Goal: Task Accomplishment & Management: Manage account settings

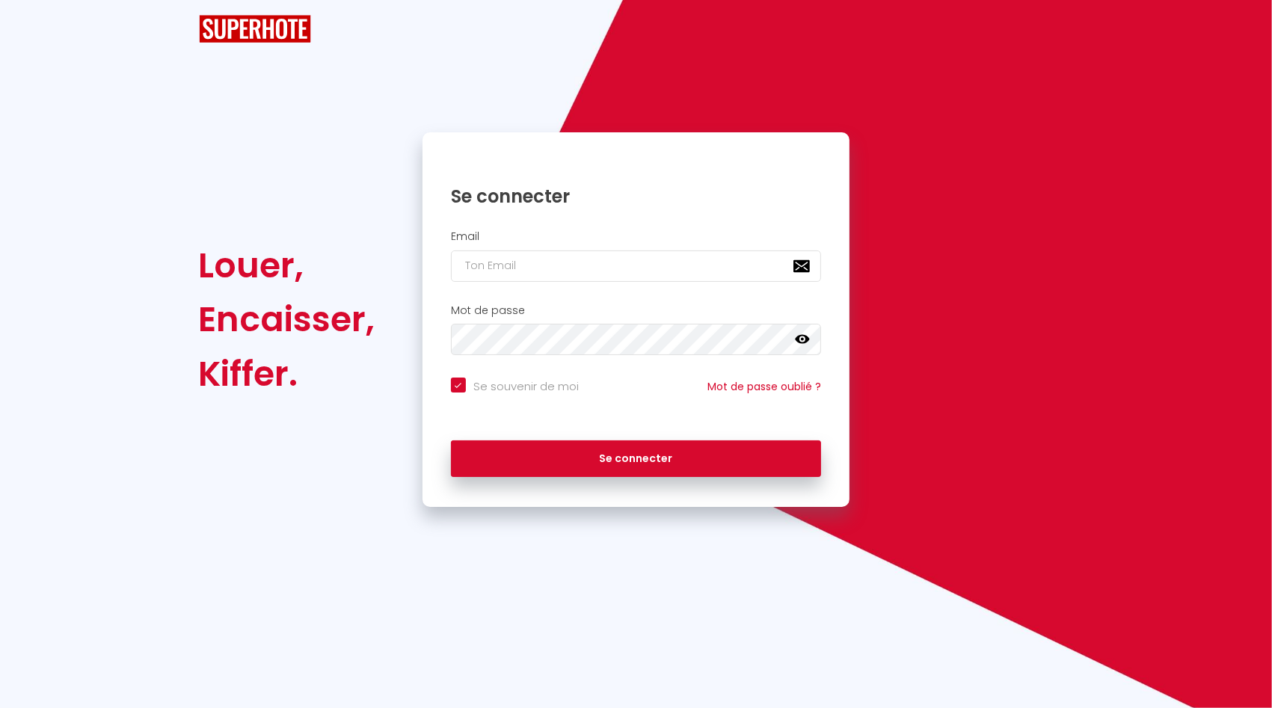
checkbox input "true"
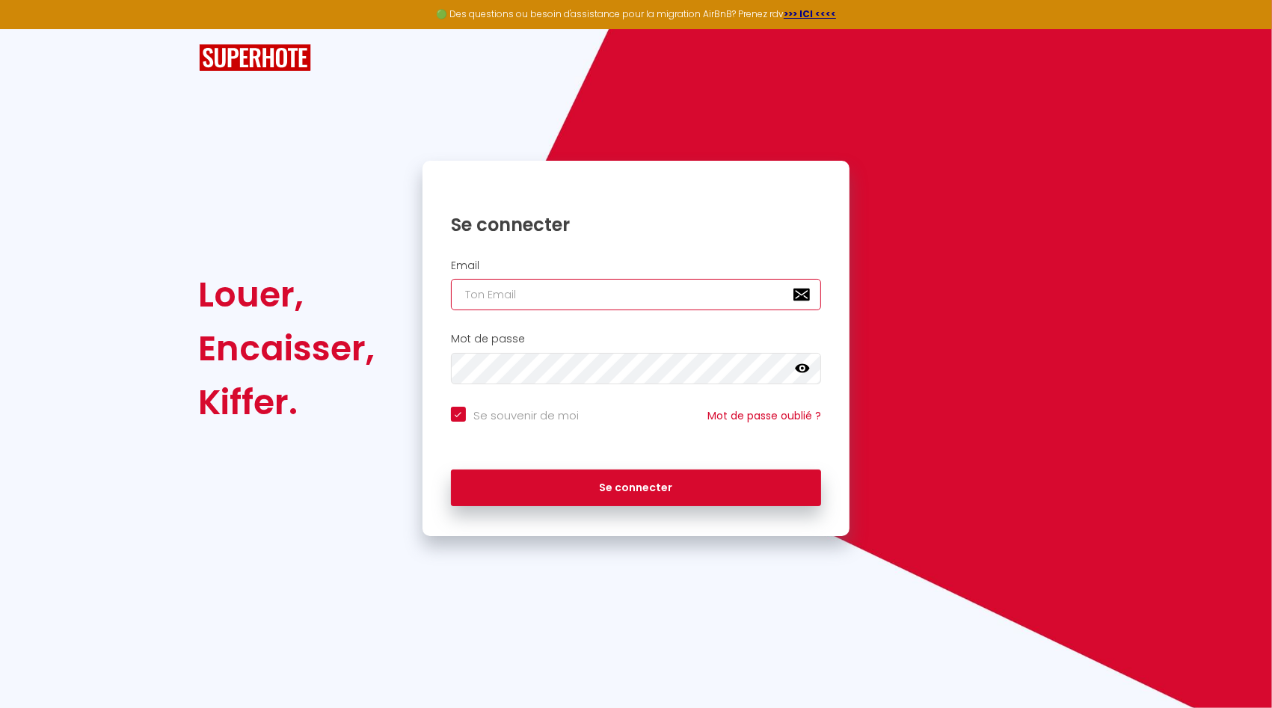
type input "[PERSON_NAME][EMAIL_ADDRESS][PERSON_NAME][DOMAIN_NAME]"
checkbox input "true"
click at [553, 296] on input "[PERSON_NAME][EMAIL_ADDRESS][PERSON_NAME][DOMAIN_NAME]" at bounding box center [636, 294] width 371 height 31
type input "p"
checkbox input "true"
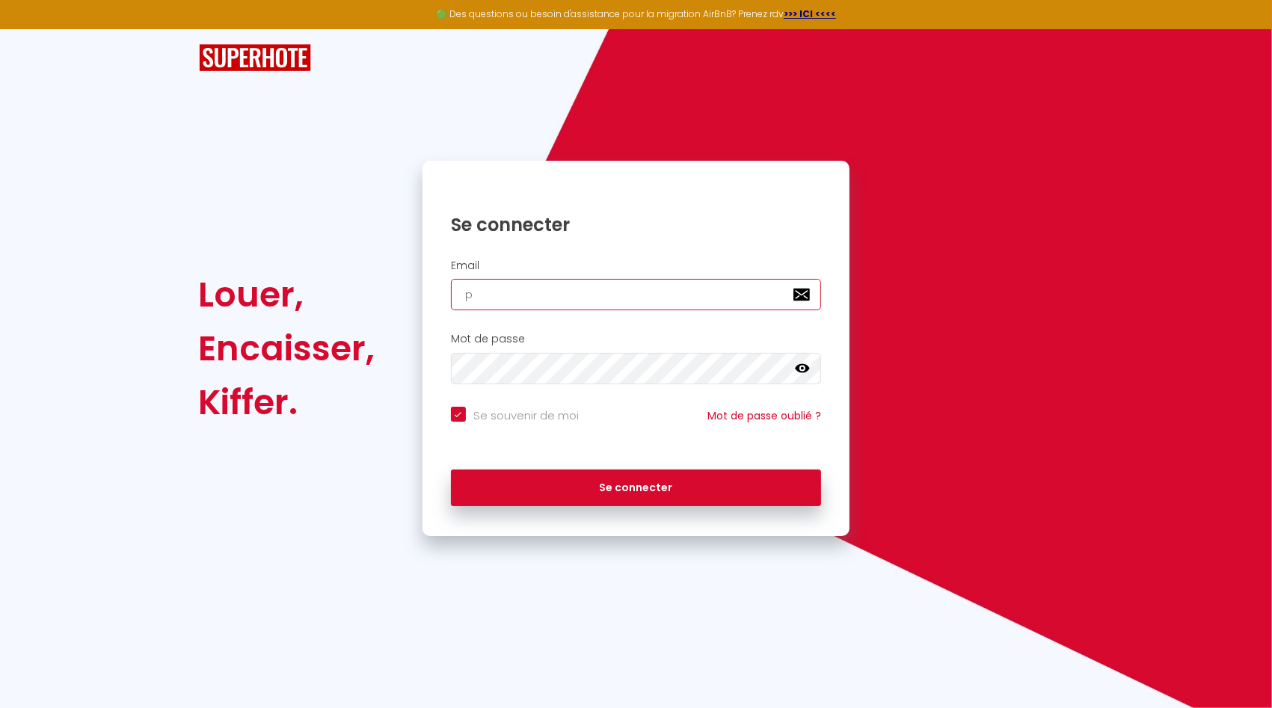
type input "[EMAIL_ADDRESS][DOMAIN_NAME]"
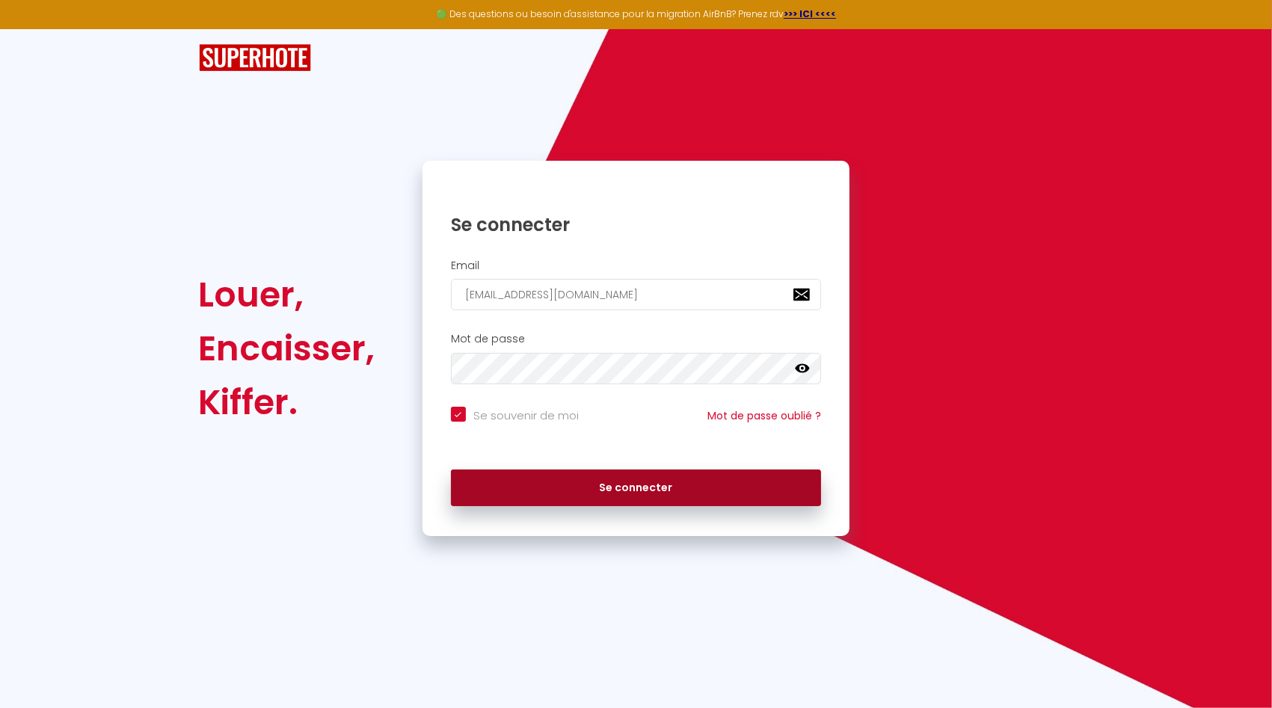
click at [604, 475] on button "Se connecter" at bounding box center [636, 488] width 371 height 37
checkbox input "true"
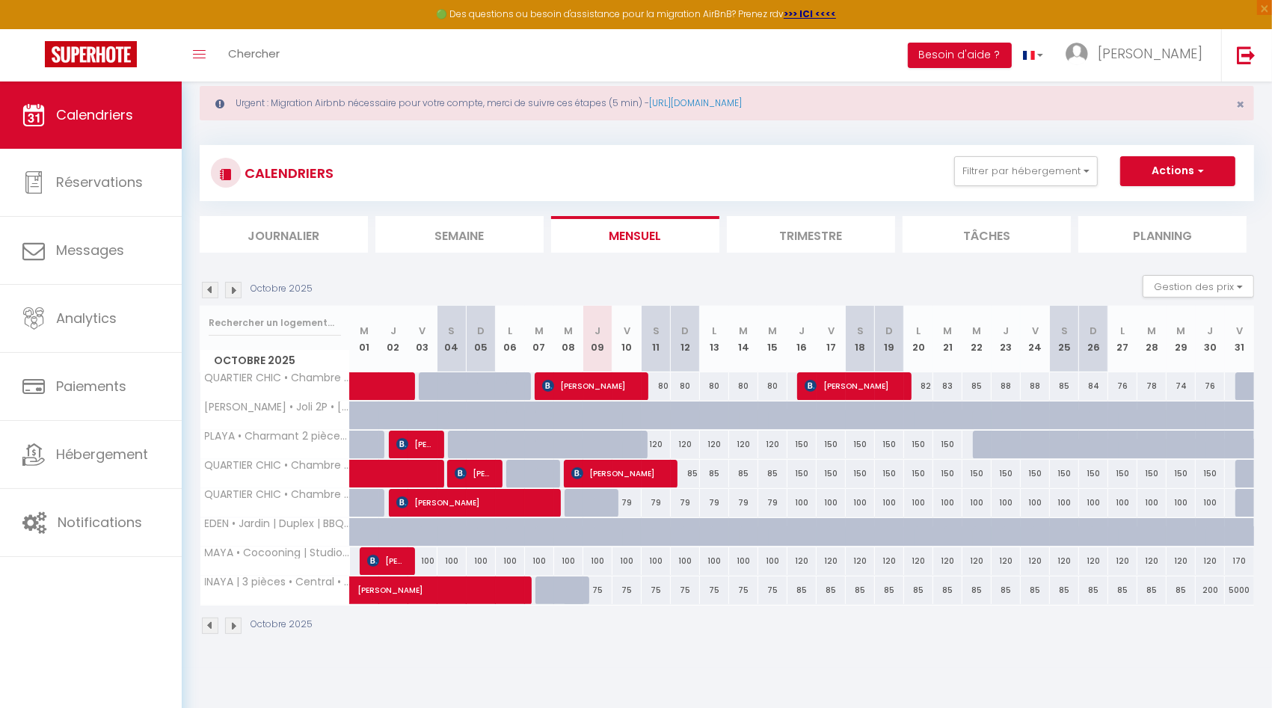
scroll to position [35, 0]
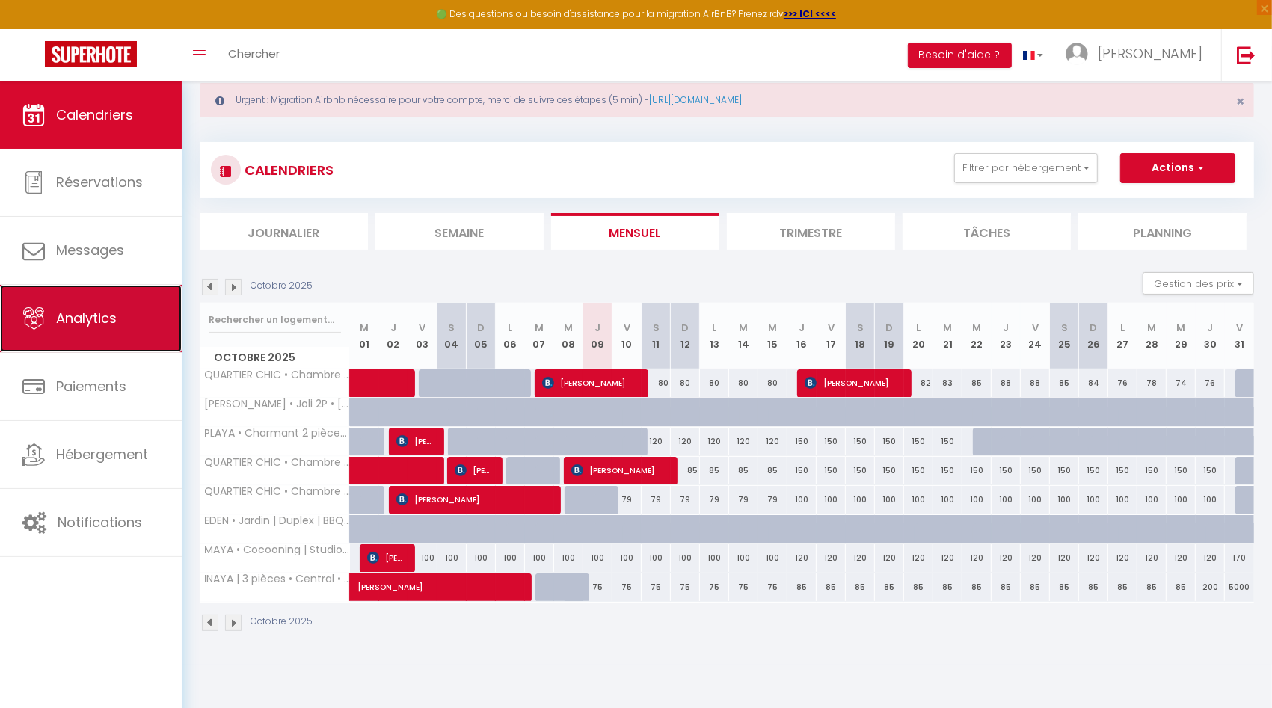
click at [113, 317] on span "Analytics" at bounding box center [86, 318] width 61 height 19
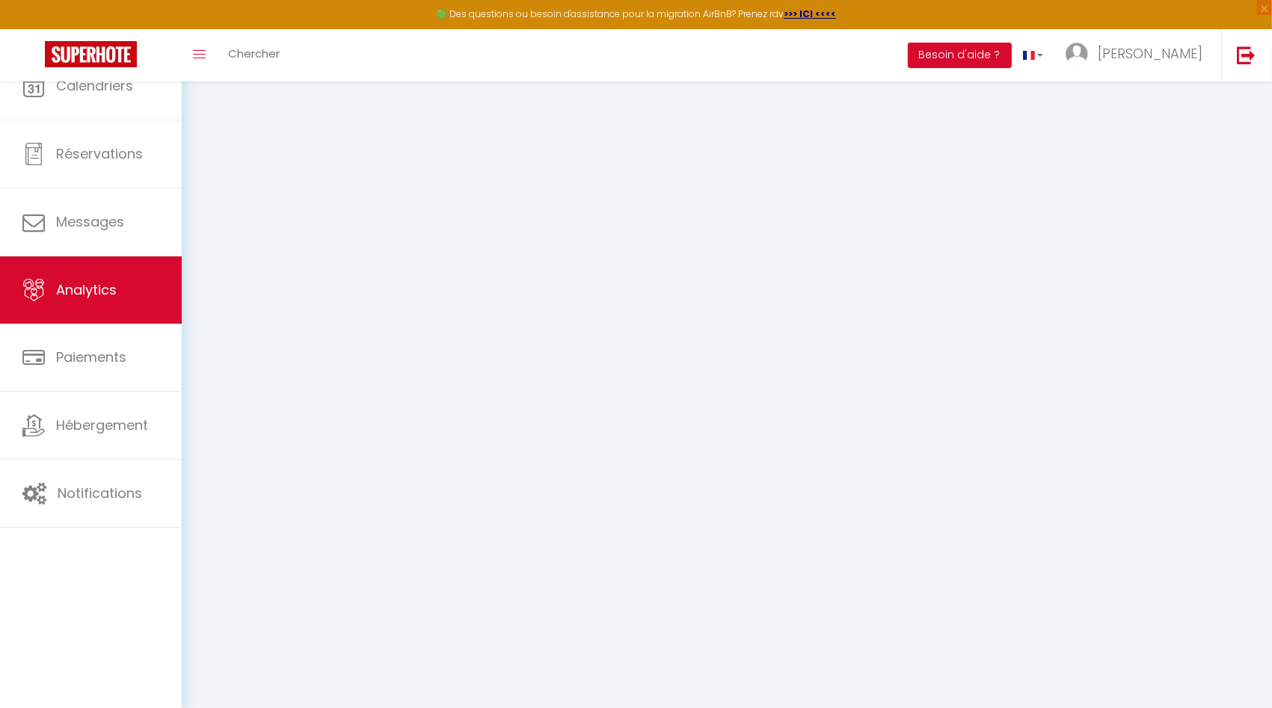
select select "2025"
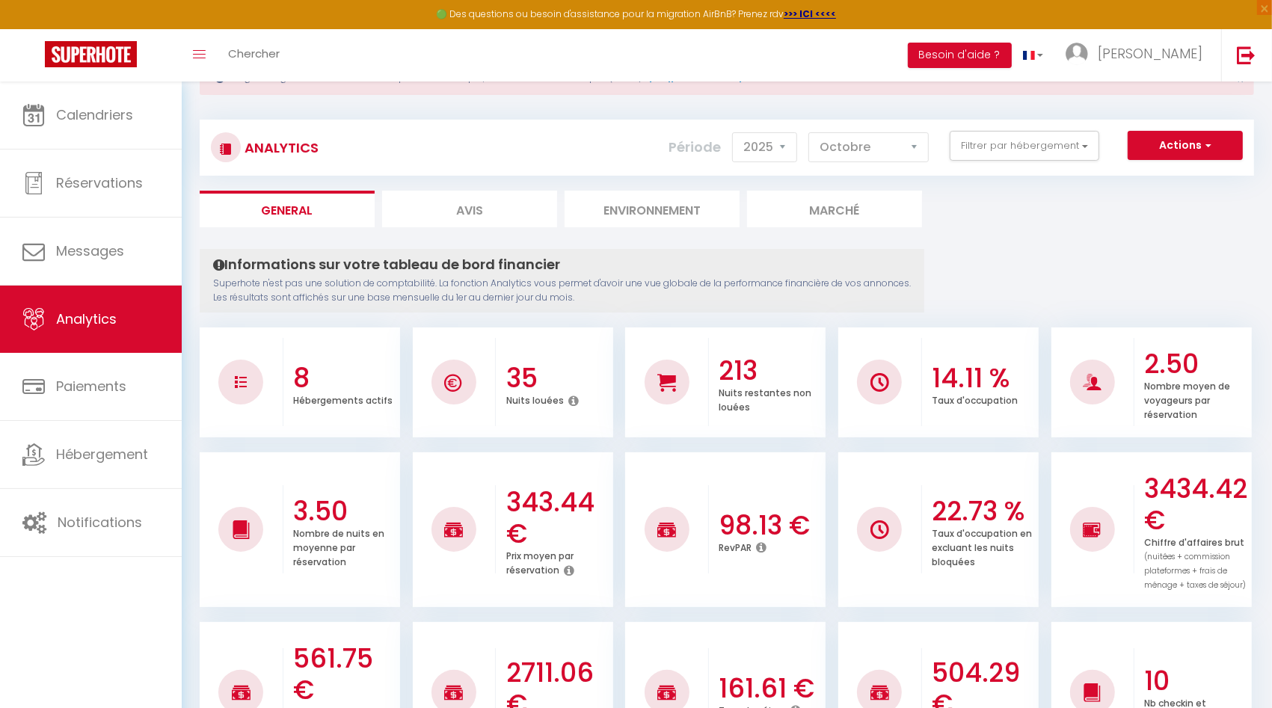
scroll to position [52, 0]
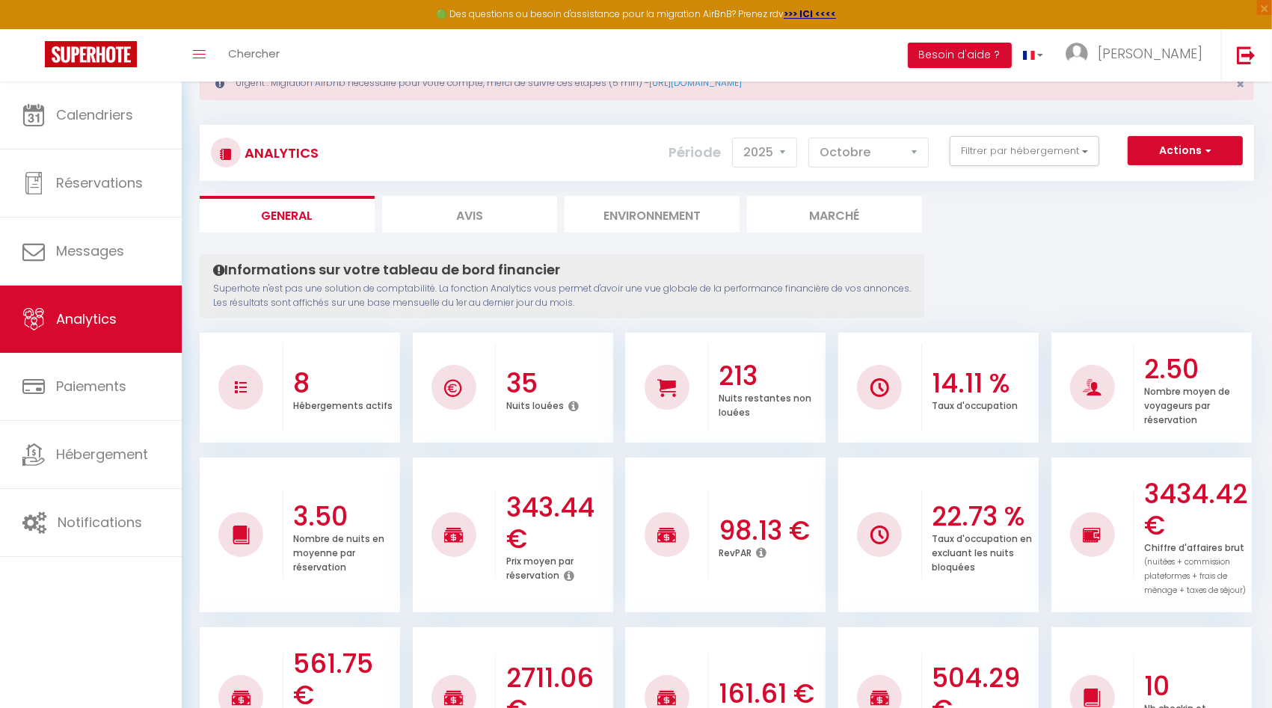
click at [901, 154] on select "[PERSON_NAME] Mars [PERSON_NAME] Juin Juillet Août Septembre Octobre Novembre D…" at bounding box center [869, 153] width 120 height 30
select select "9"
click at [812, 138] on select "[PERSON_NAME] Mars [PERSON_NAME] Juin Juillet Août Septembre Octobre Novembre D…" at bounding box center [869, 153] width 120 height 30
checkbox Nice "false"
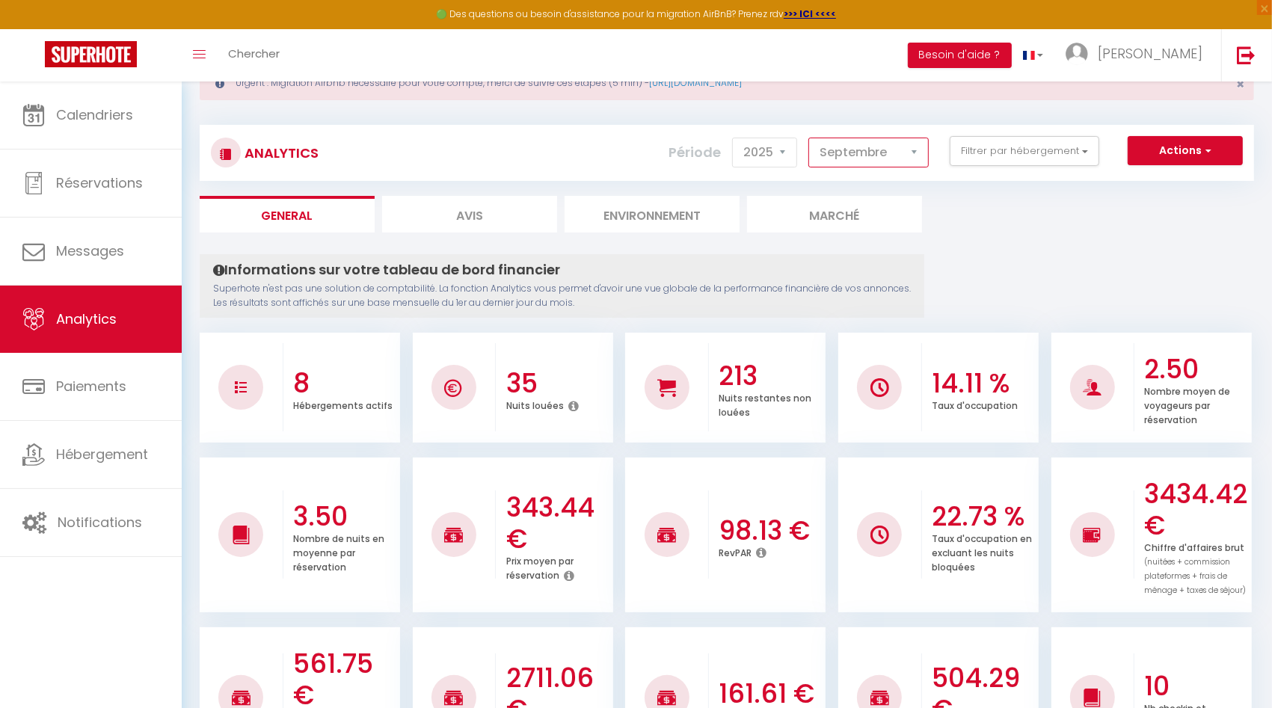
checkbox Monaco "false"
checkbox Plage "false"
checkbox Tram "false"
checkbox Antibes "false"
checkbox Ville "false"
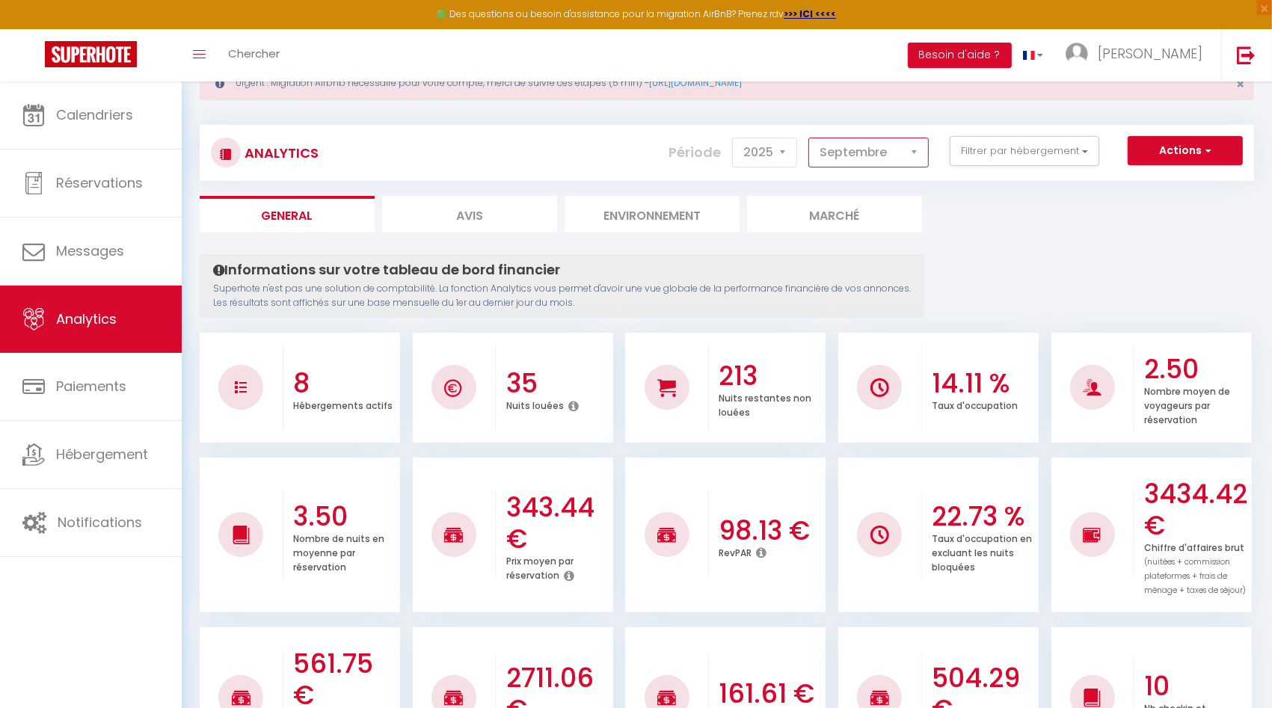
checkbox Plage "false"
checkbox input "false"
checkbox Plage "false"
checkbox Wifi "false"
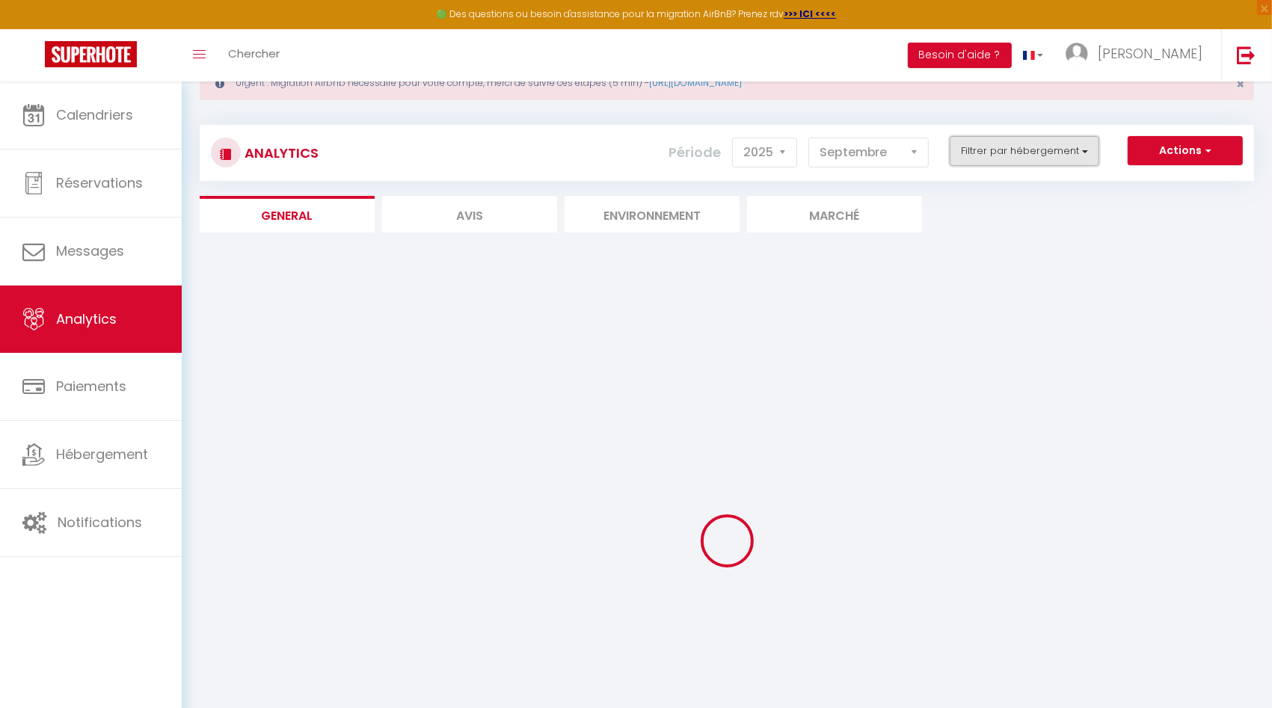
click at [1005, 150] on button "Filtrer par hébergement" at bounding box center [1025, 151] width 150 height 30
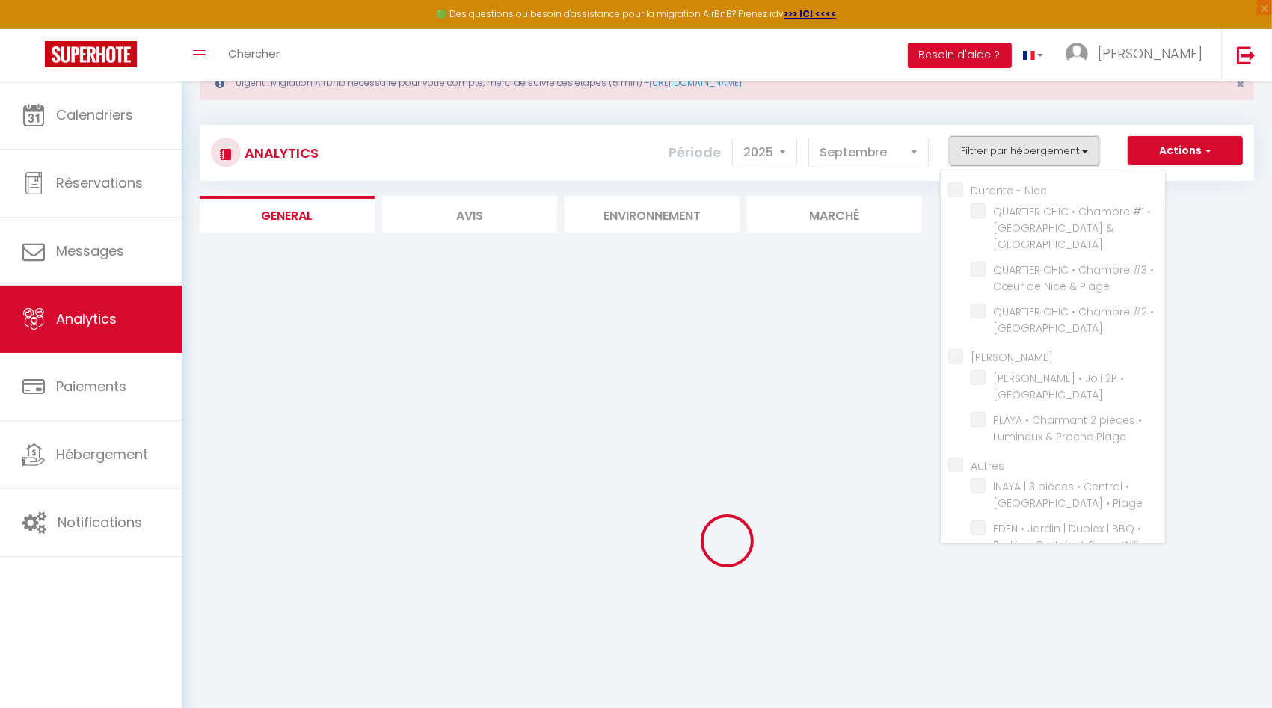
checkbox Nice "false"
checkbox Monaco "false"
checkbox Plage "false"
checkbox Tram "false"
checkbox Antibes "false"
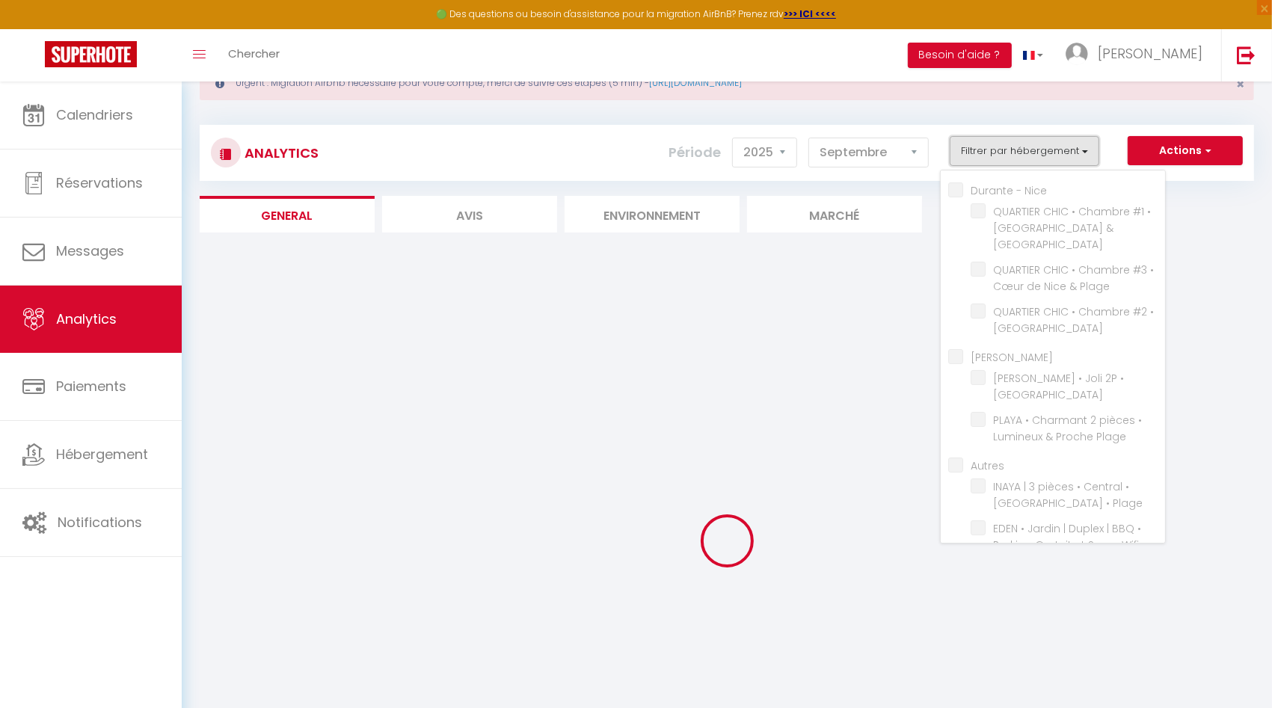
checkbox Ville "false"
checkbox Plage "false"
checkbox input "false"
checkbox Plage "false"
checkbox Wifi "false"
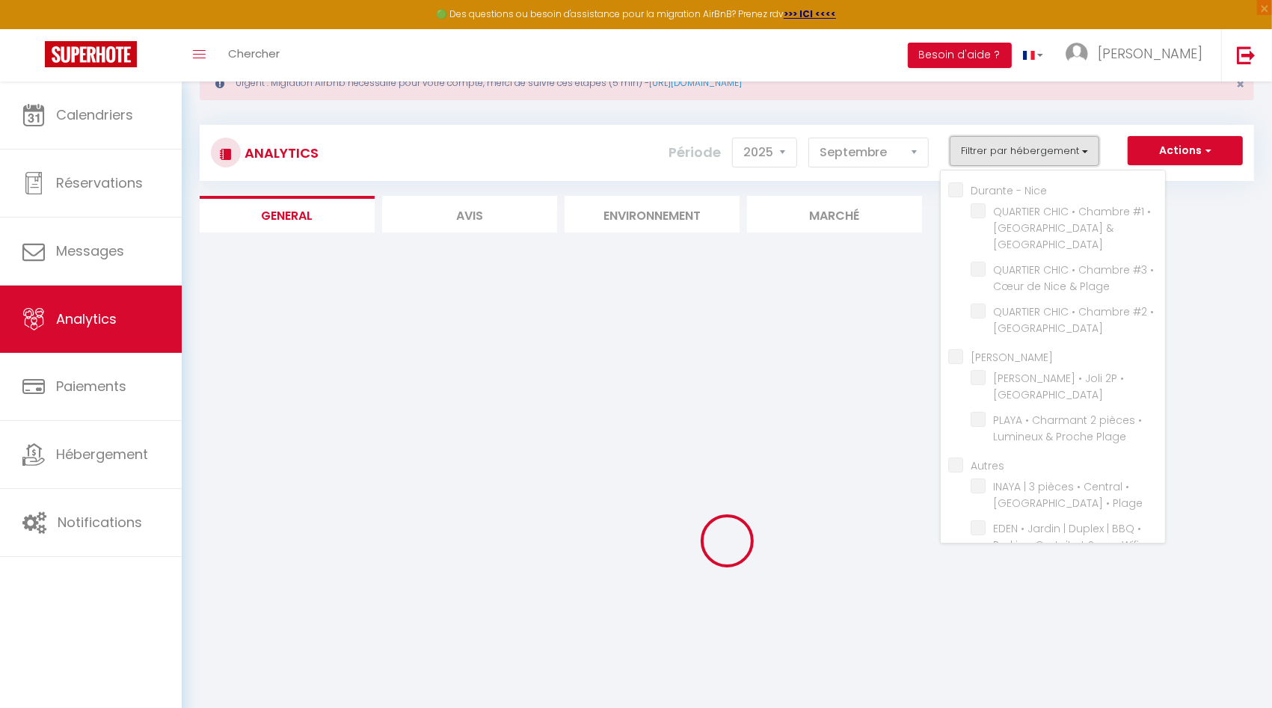
checkbox Wifi "false"
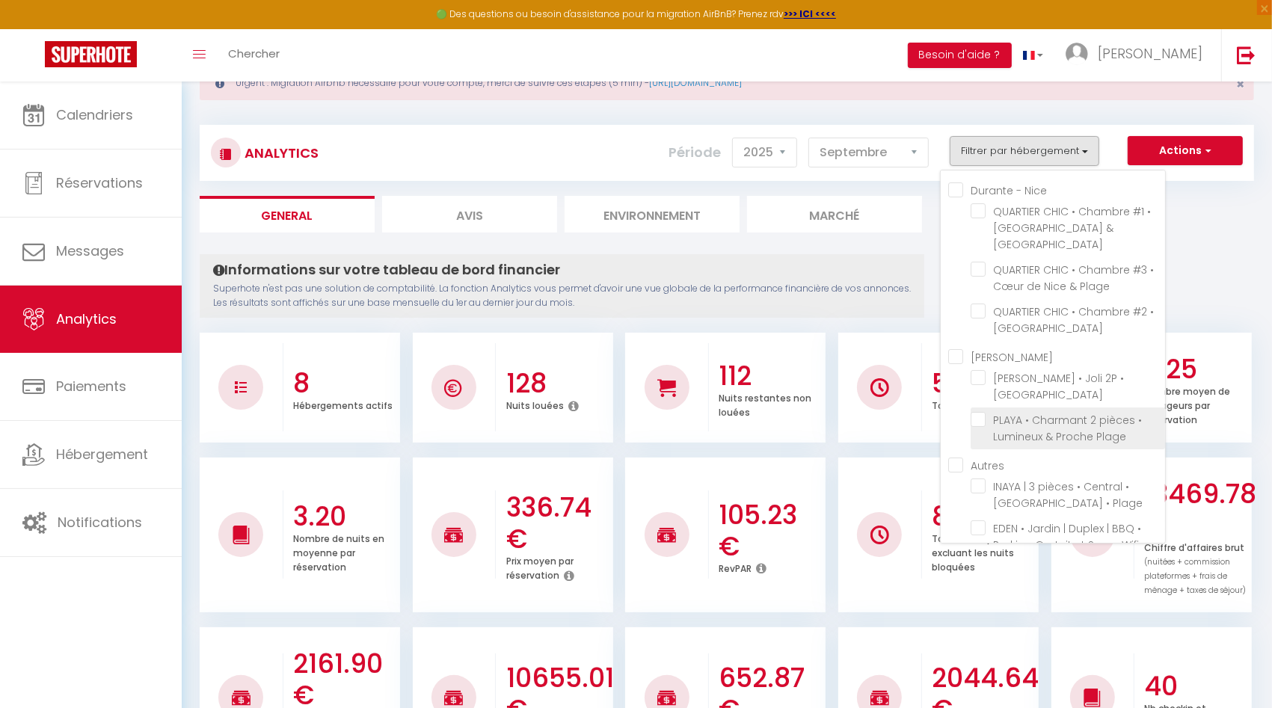
click at [983, 412] on Plage "checkbox" at bounding box center [1068, 419] width 194 height 15
checkbox Plage "true"
checkbox Monaco "false"
checkbox Plage "false"
checkbox Tram "false"
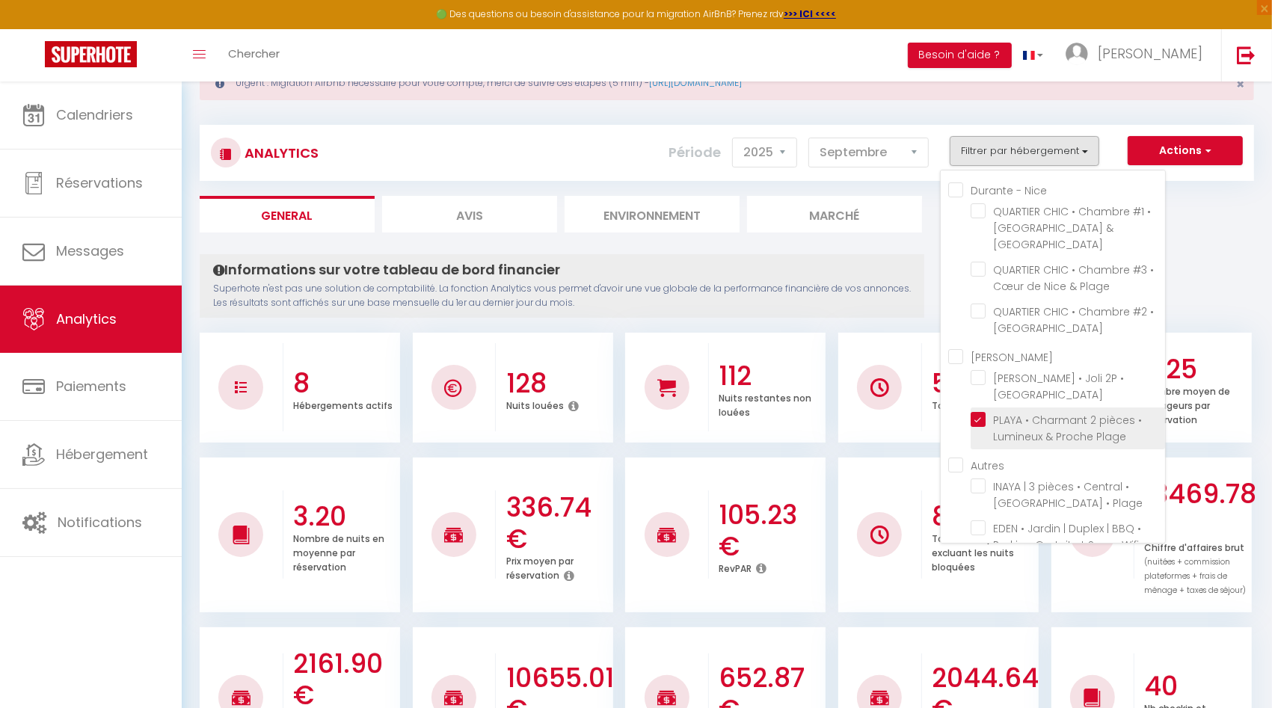
checkbox Ville "false"
checkbox Plage "false"
checkbox Wifi "false"
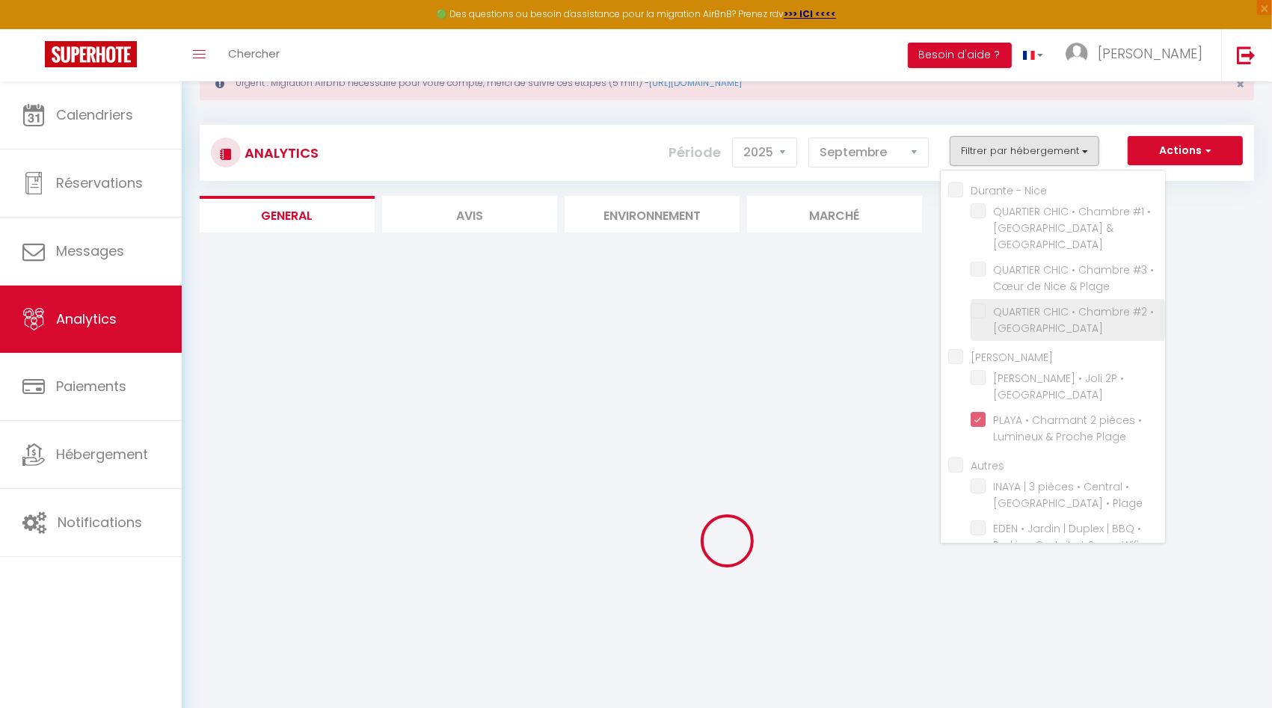
checkbox Monaco "false"
checkbox Plage "false"
checkbox Tram "false"
checkbox Ville "false"
checkbox Plage "false"
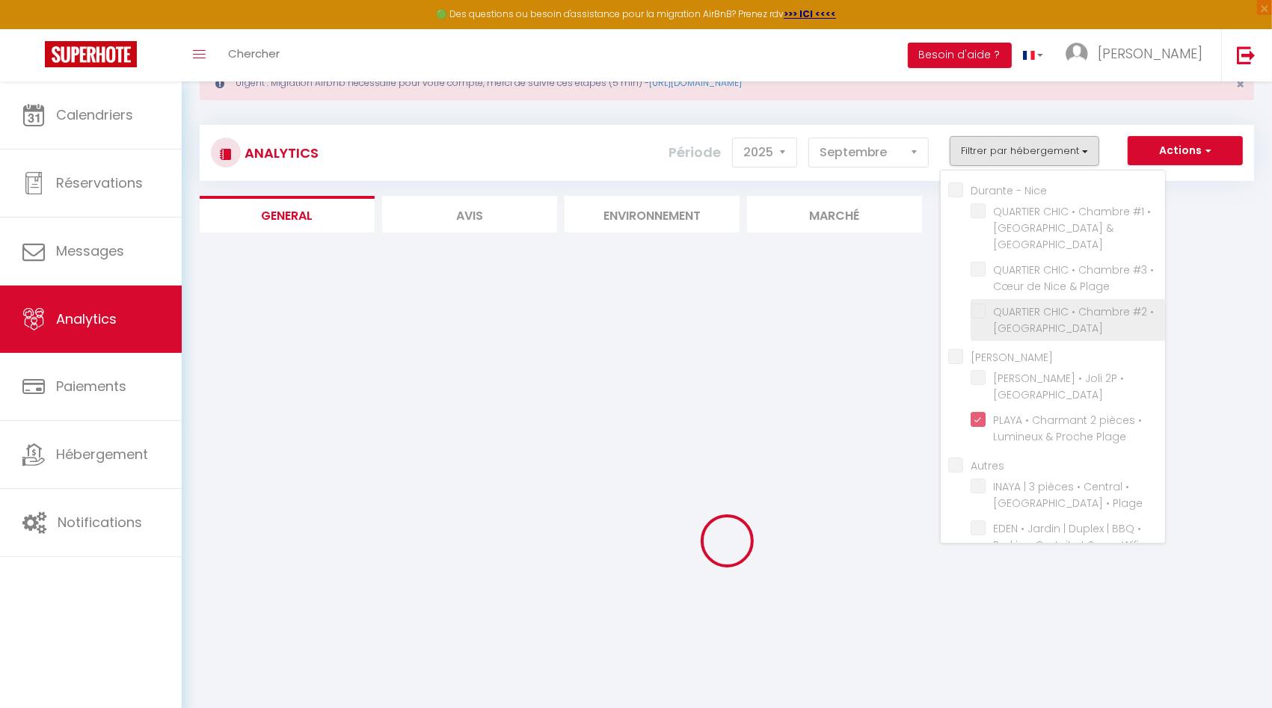
checkbox Wifi "false"
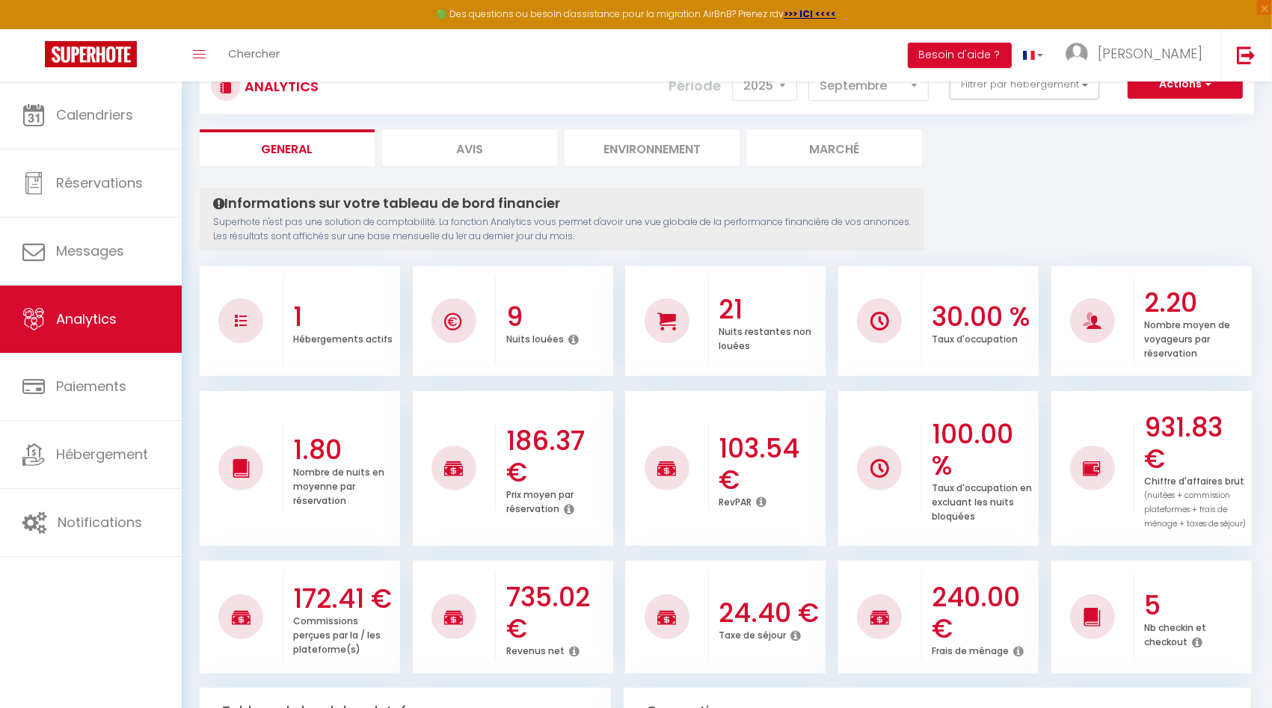
scroll to position [120, 0]
click at [913, 88] on select "[PERSON_NAME] Mars [PERSON_NAME] Juin Juillet Août Septembre Octobre Novembre D…" at bounding box center [869, 85] width 120 height 30
click at [812, 70] on select "[PERSON_NAME] Mars [PERSON_NAME] Juin Juillet Août Septembre Octobre Novembre D…" at bounding box center [869, 85] width 120 height 30
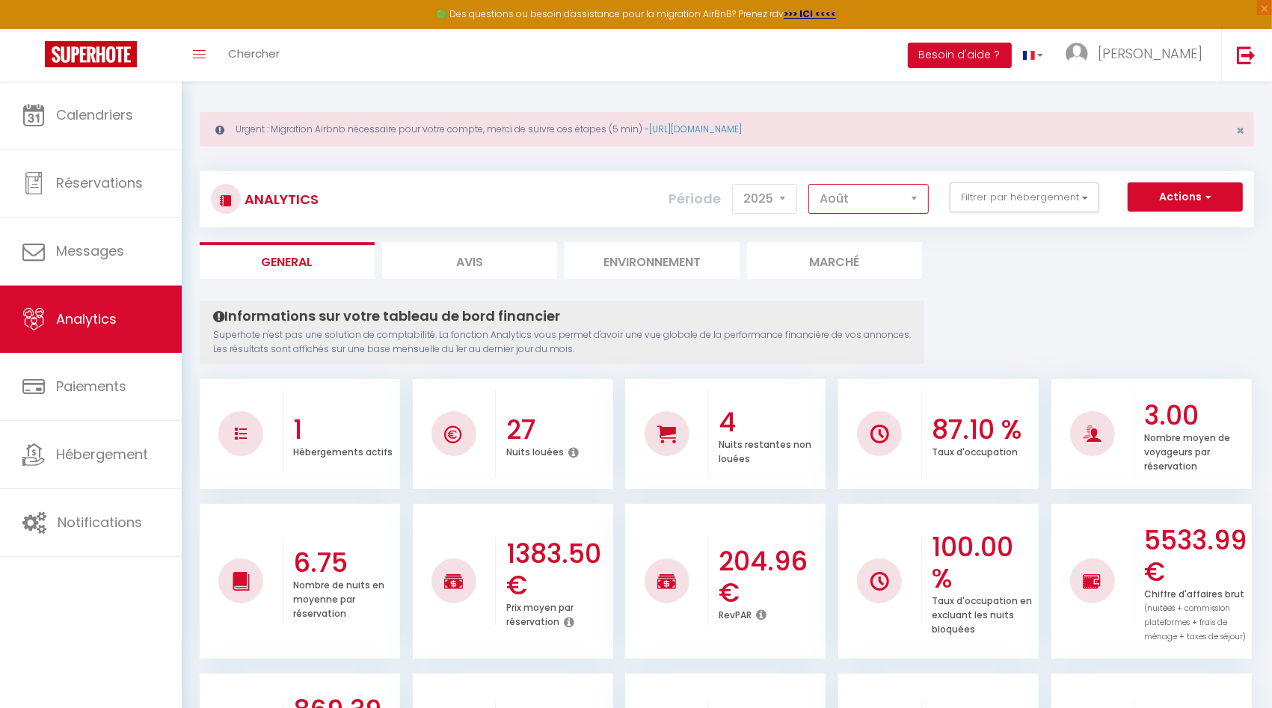
scroll to position [0, 0]
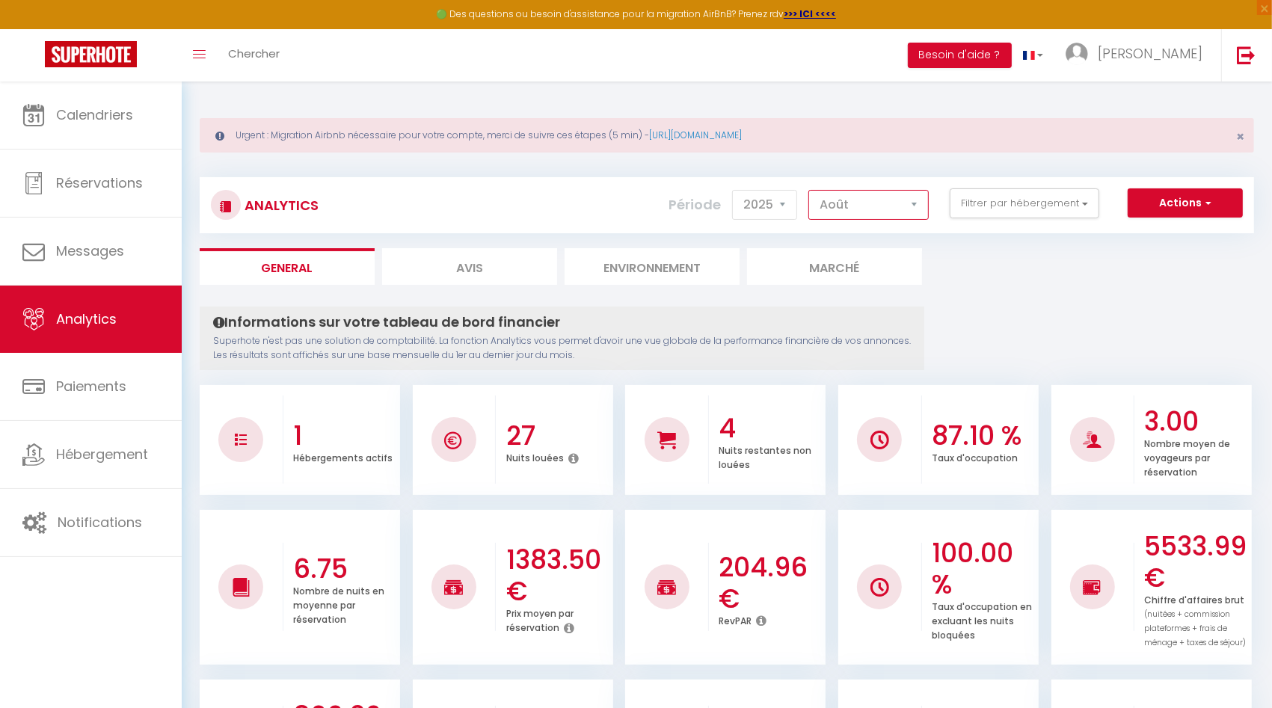
click at [914, 205] on select "[PERSON_NAME] Mars [PERSON_NAME] Juin Juillet Août Septembre Octobre Novembre D…" at bounding box center [869, 205] width 120 height 30
click at [812, 190] on select "[PERSON_NAME] Mars [PERSON_NAME] Juin Juillet Août Septembre Octobre Novembre D…" at bounding box center [869, 205] width 120 height 30
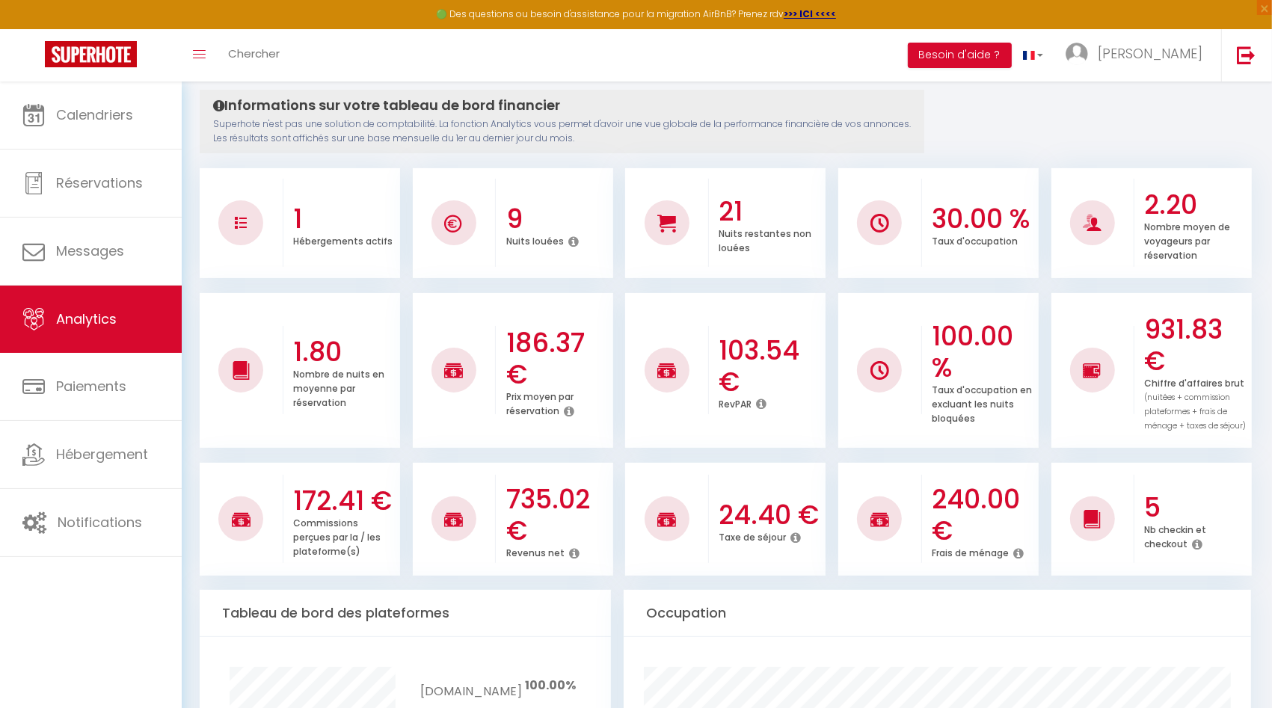
scroll to position [269, 0]
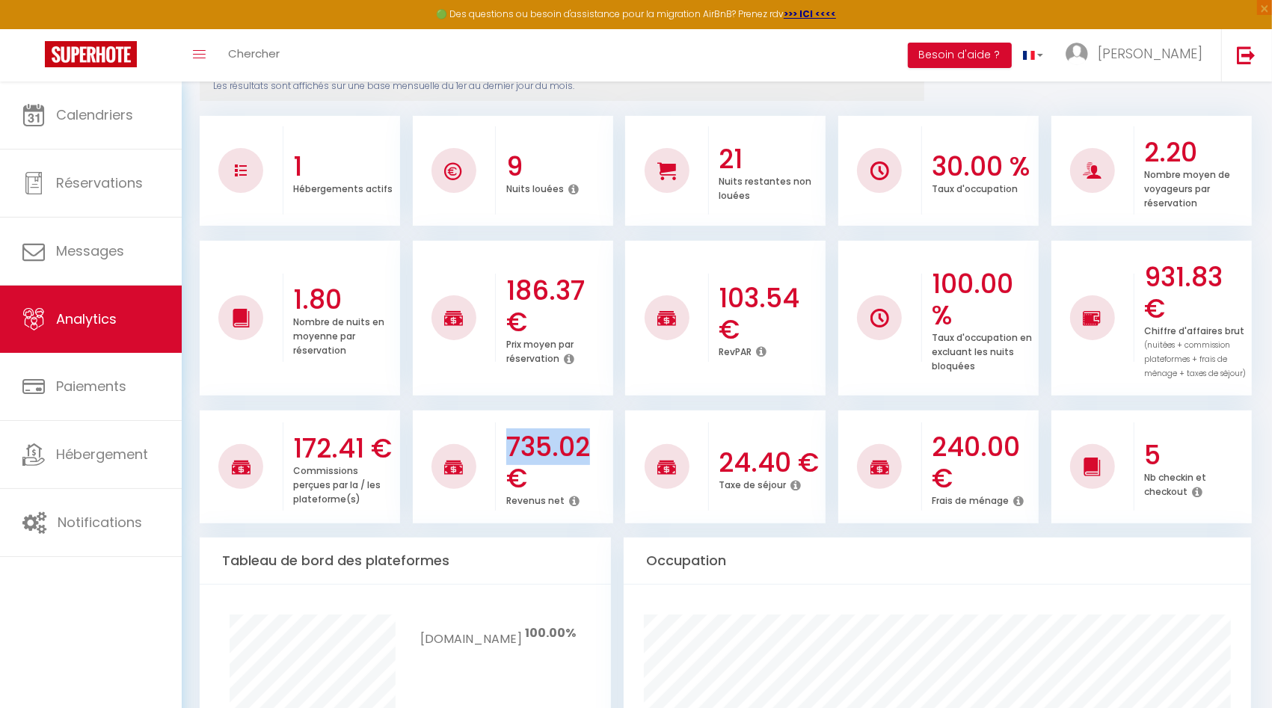
drag, startPoint x: 601, startPoint y: 443, endPoint x: 507, endPoint y: 450, distance: 93.8
click at [507, 450] on h3 "735.02 €" at bounding box center [557, 463] width 103 height 63
copy h3 "735.02"
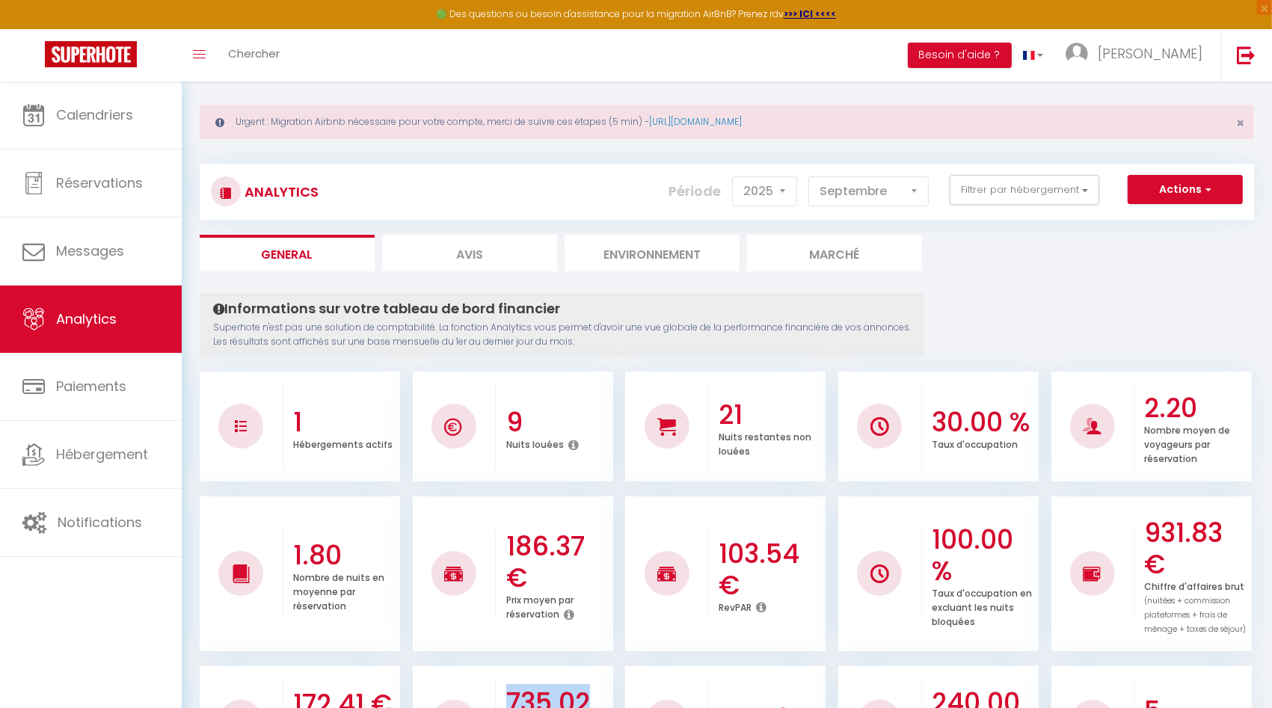
scroll to position [0, 0]
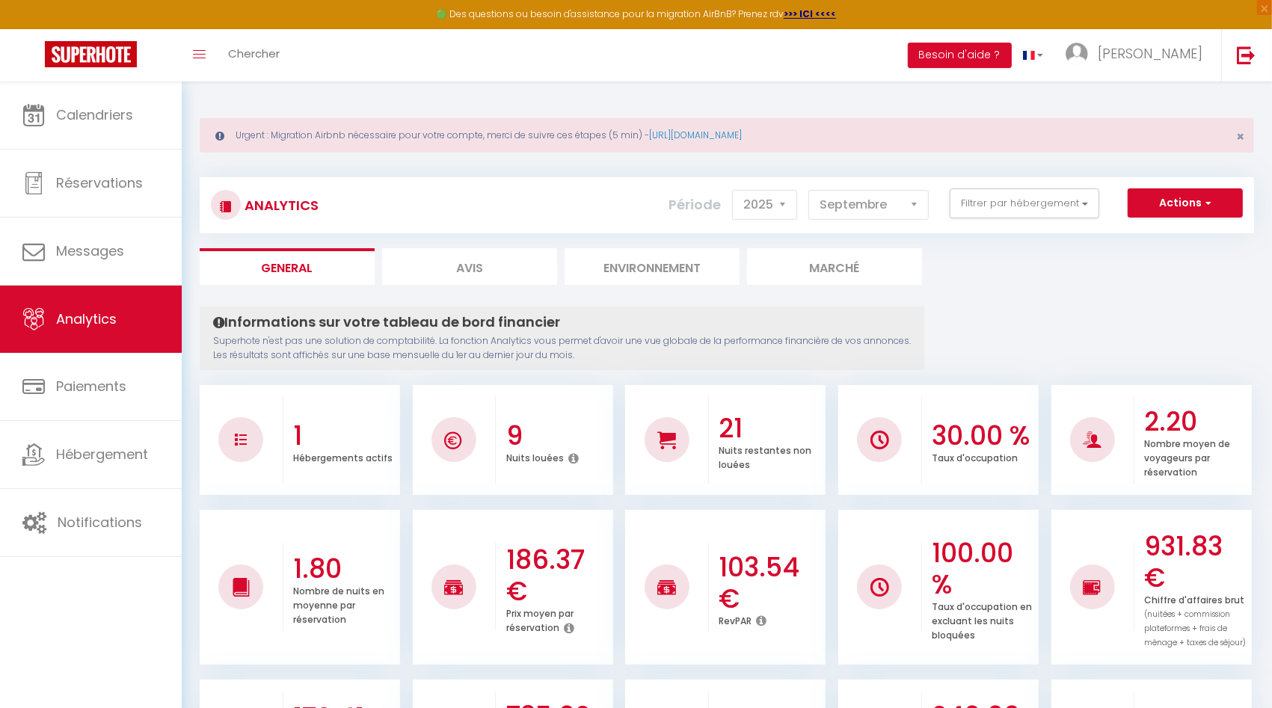
click at [970, 257] on ul "General Avis Environnement Marché" at bounding box center [727, 266] width 1055 height 37
click at [910, 203] on select "[PERSON_NAME] Mars [PERSON_NAME] Juin Juillet Août Septembre Octobre Novembre D…" at bounding box center [869, 205] width 120 height 30
click at [812, 190] on select "[PERSON_NAME] Mars [PERSON_NAME] Juin Juillet Août Septembre Octobre Novembre D…" at bounding box center [869, 205] width 120 height 30
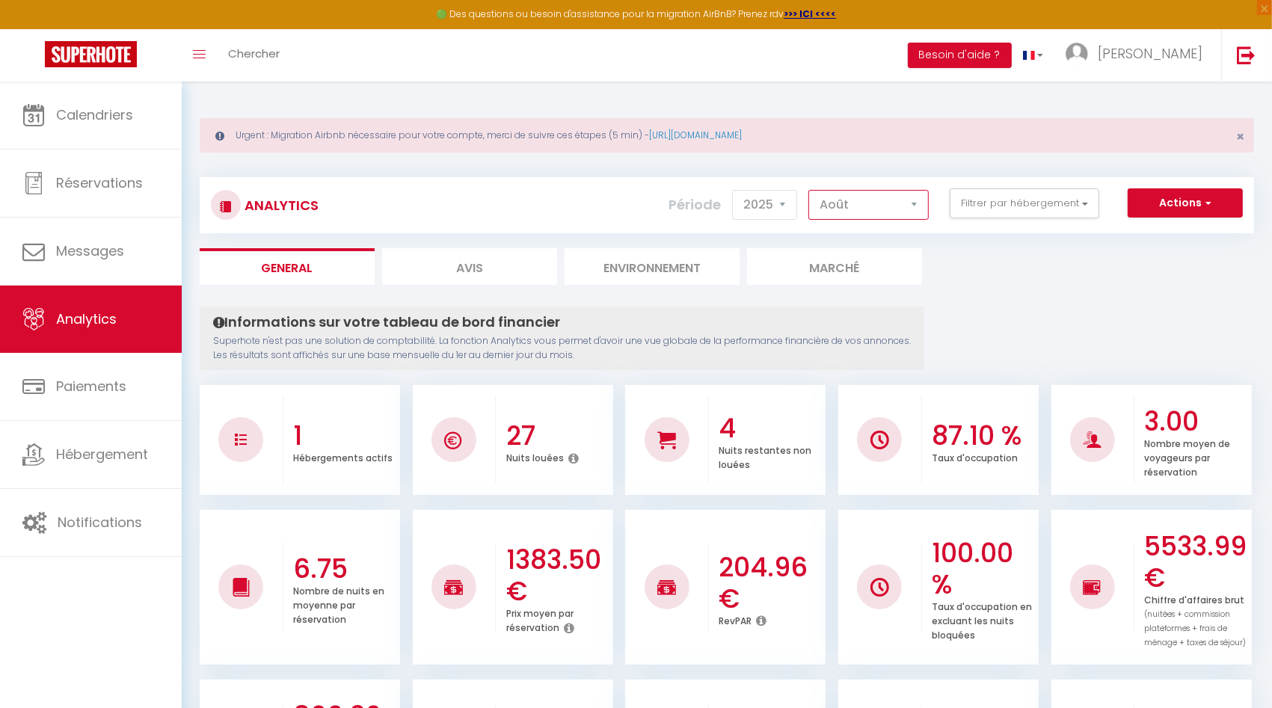
click at [904, 195] on select "[PERSON_NAME] Mars [PERSON_NAME] Juin Juillet Août Septembre Octobre Novembre D…" at bounding box center [869, 205] width 120 height 30
select select "9"
click at [812, 190] on select "[PERSON_NAME] Mars [PERSON_NAME] Juin Juillet Août Septembre Octobre Novembre D…" at bounding box center [869, 205] width 120 height 30
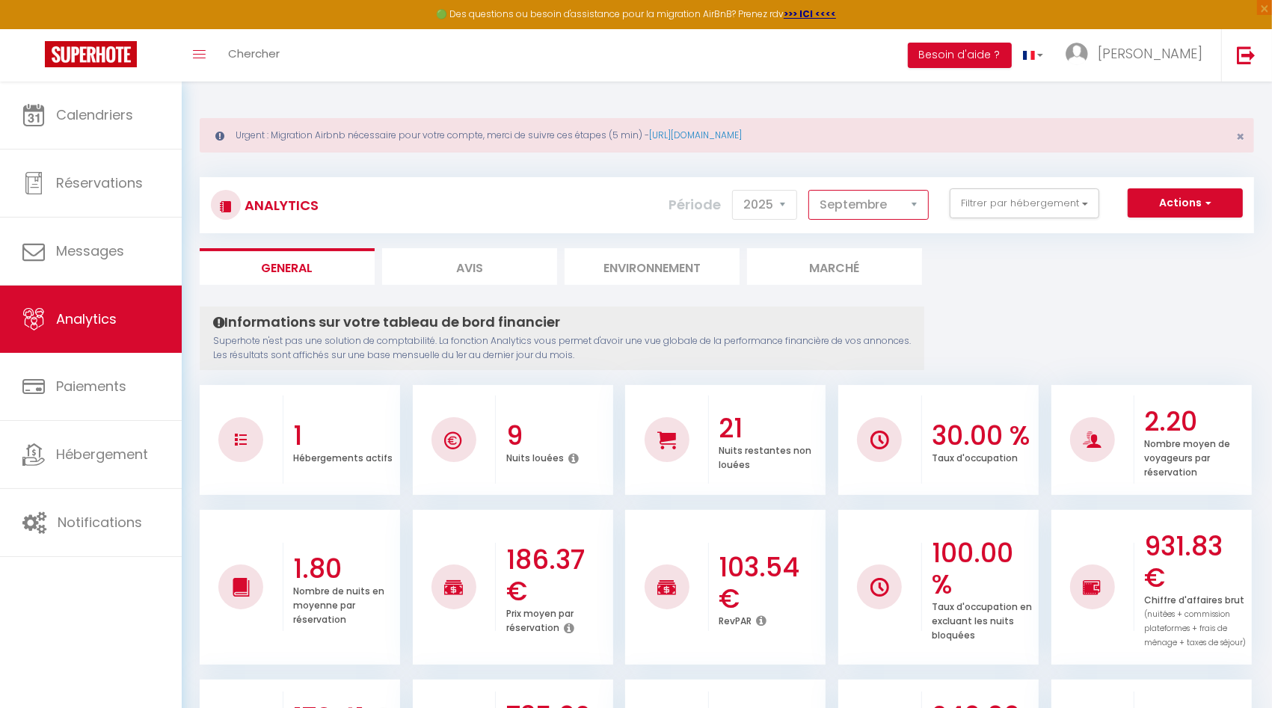
click at [866, 209] on select "[PERSON_NAME] Mars [PERSON_NAME] Juin Juillet Août Septembre Octobre Novembre D…" at bounding box center [869, 205] width 120 height 30
click at [1029, 206] on button "Filtrer par hébergement" at bounding box center [1025, 204] width 150 height 30
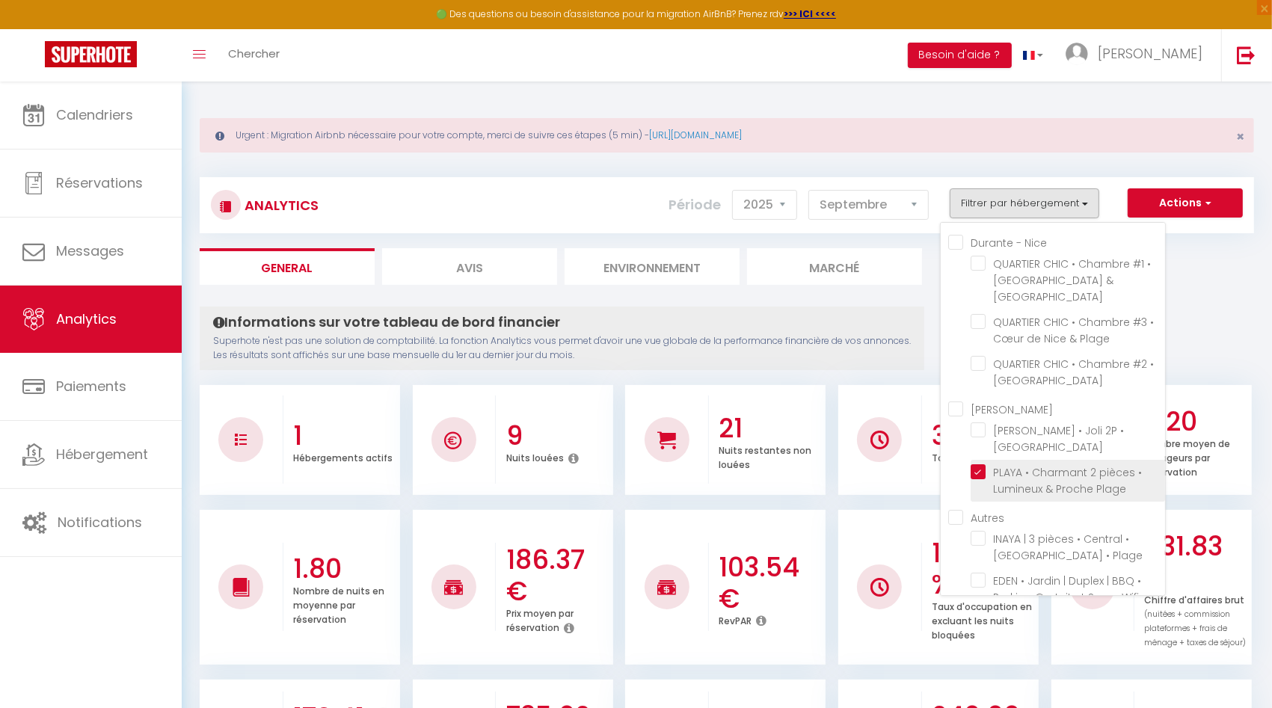
click at [986, 465] on Plage "checkbox" at bounding box center [1068, 472] width 194 height 15
checkbox Plage "false"
checkbox Monaco "false"
checkbox Plage "false"
checkbox Tram "false"
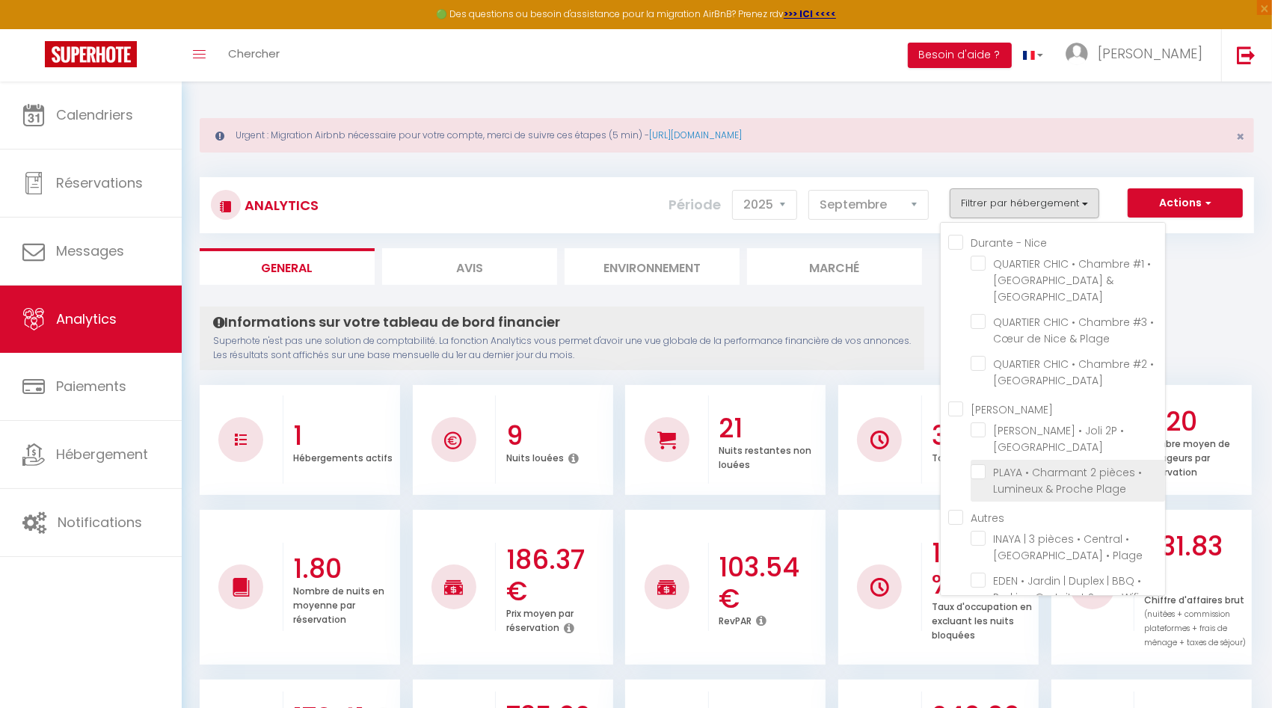
checkbox Ville "false"
checkbox Plage "false"
checkbox Wifi "false"
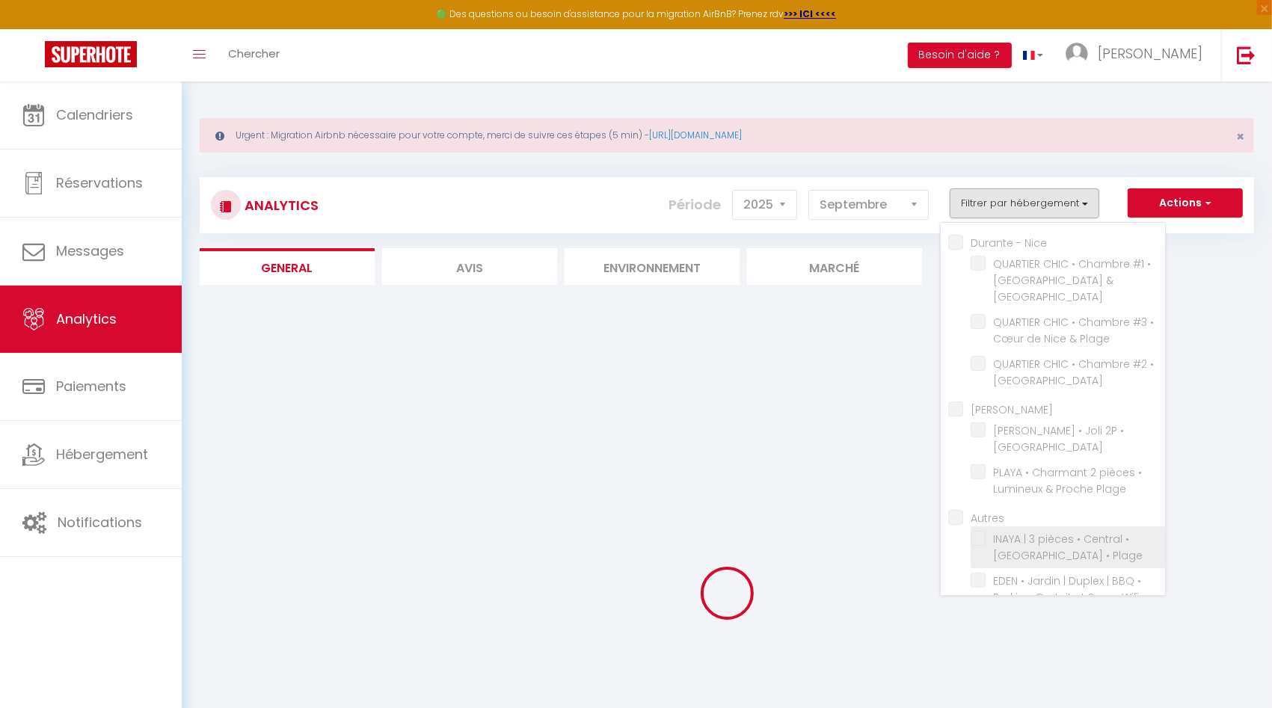
checkbox Monaco "false"
checkbox Plage "false"
checkbox Tram "false"
checkbox Ville "false"
checkbox Plage "false"
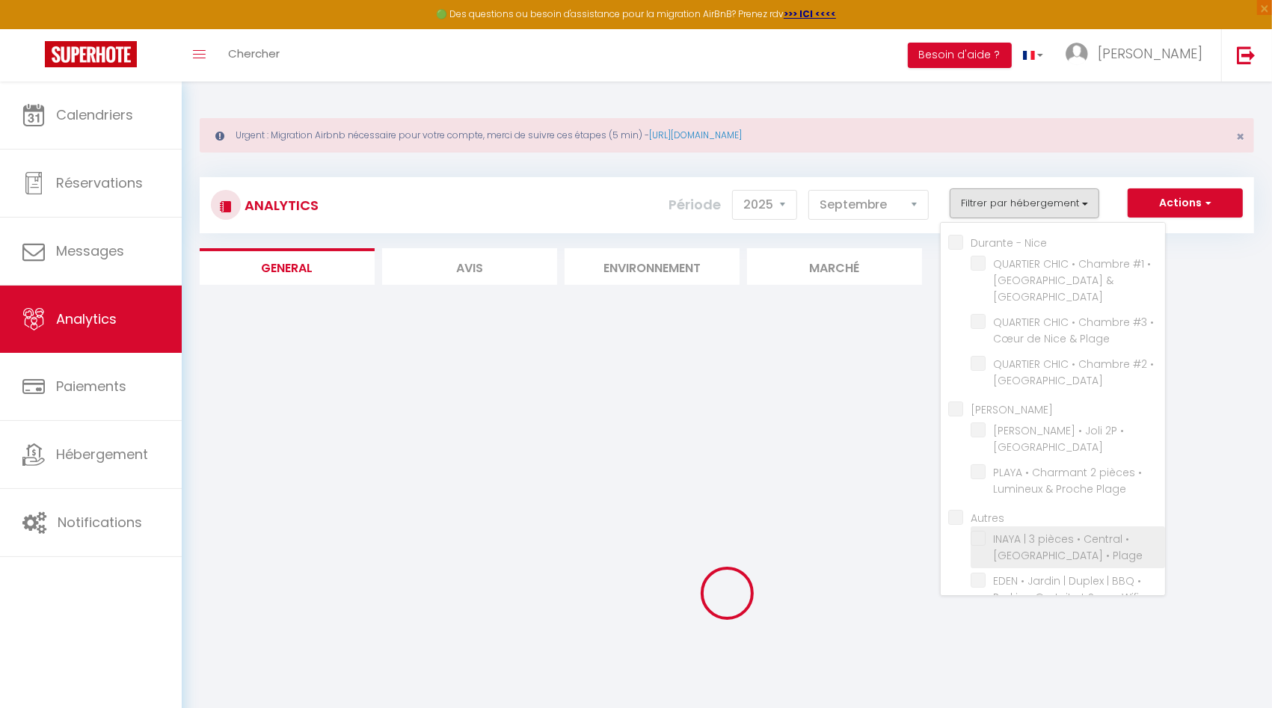
checkbox Wifi "false"
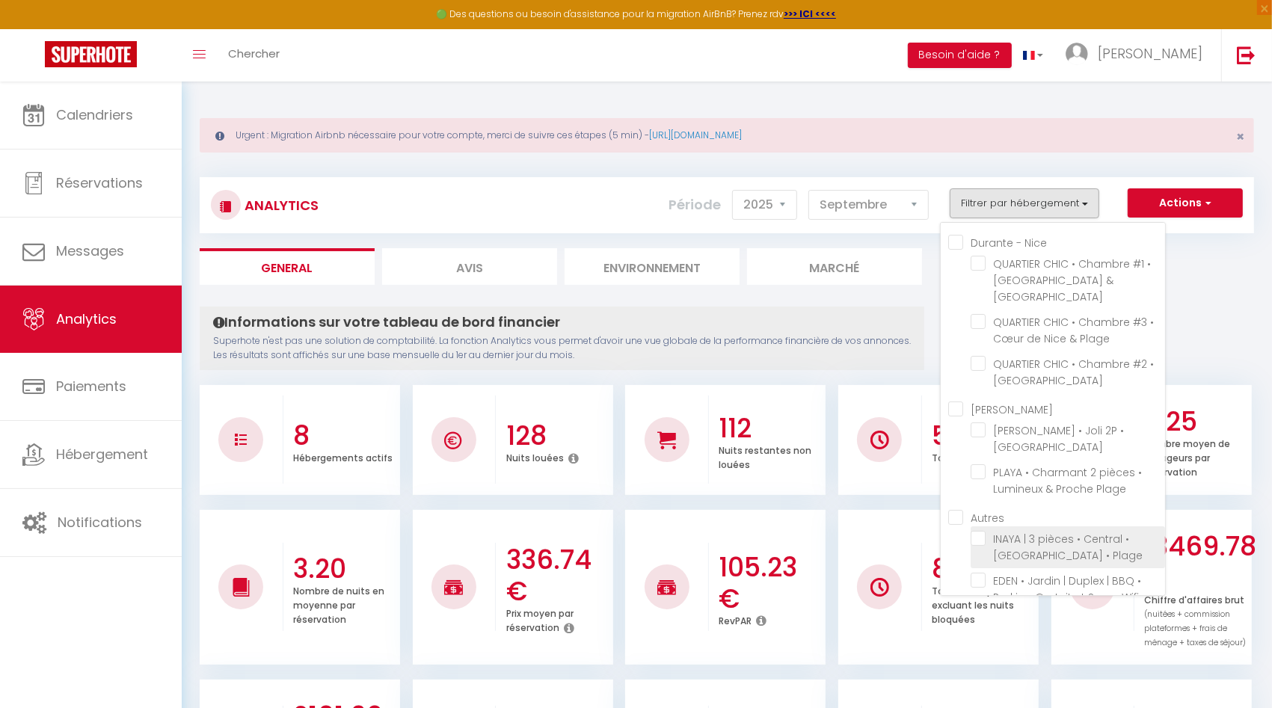
click at [985, 531] on Plage "checkbox" at bounding box center [1068, 538] width 194 height 15
checkbox Plage "true"
checkbox Monaco "false"
checkbox Plage "false"
checkbox Tram "false"
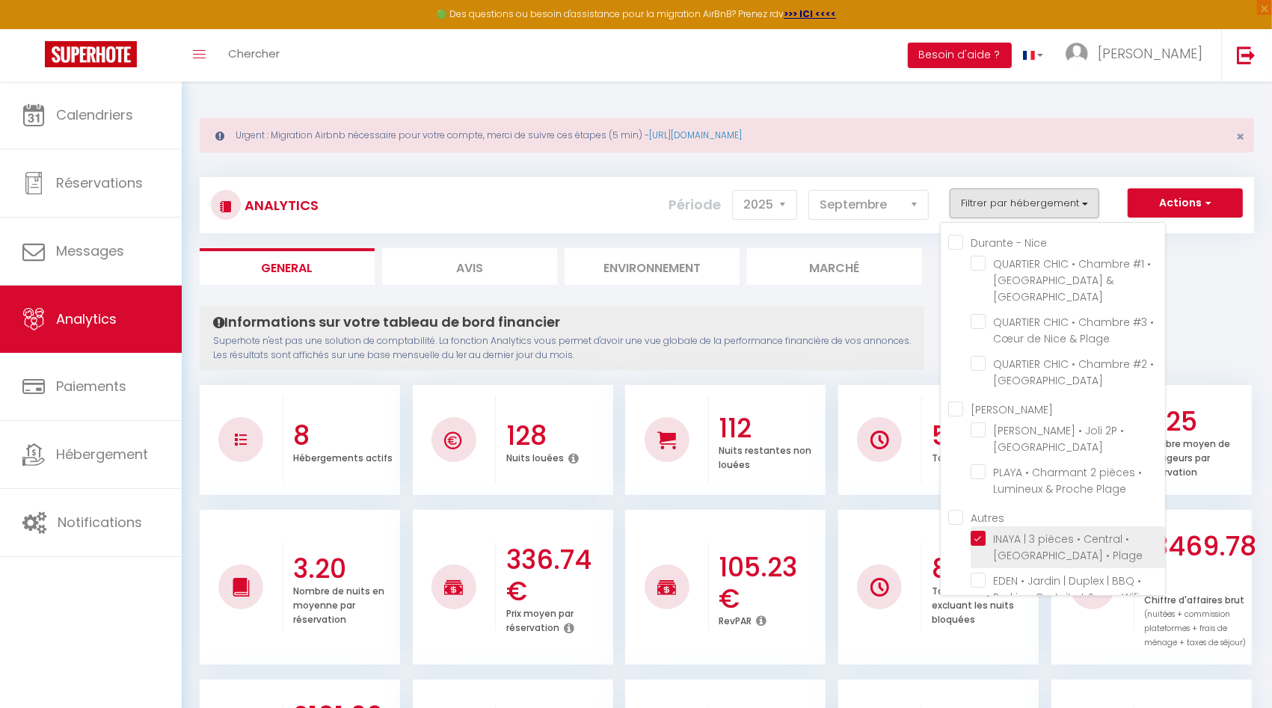
checkbox Ville "false"
checkbox Wifi "false"
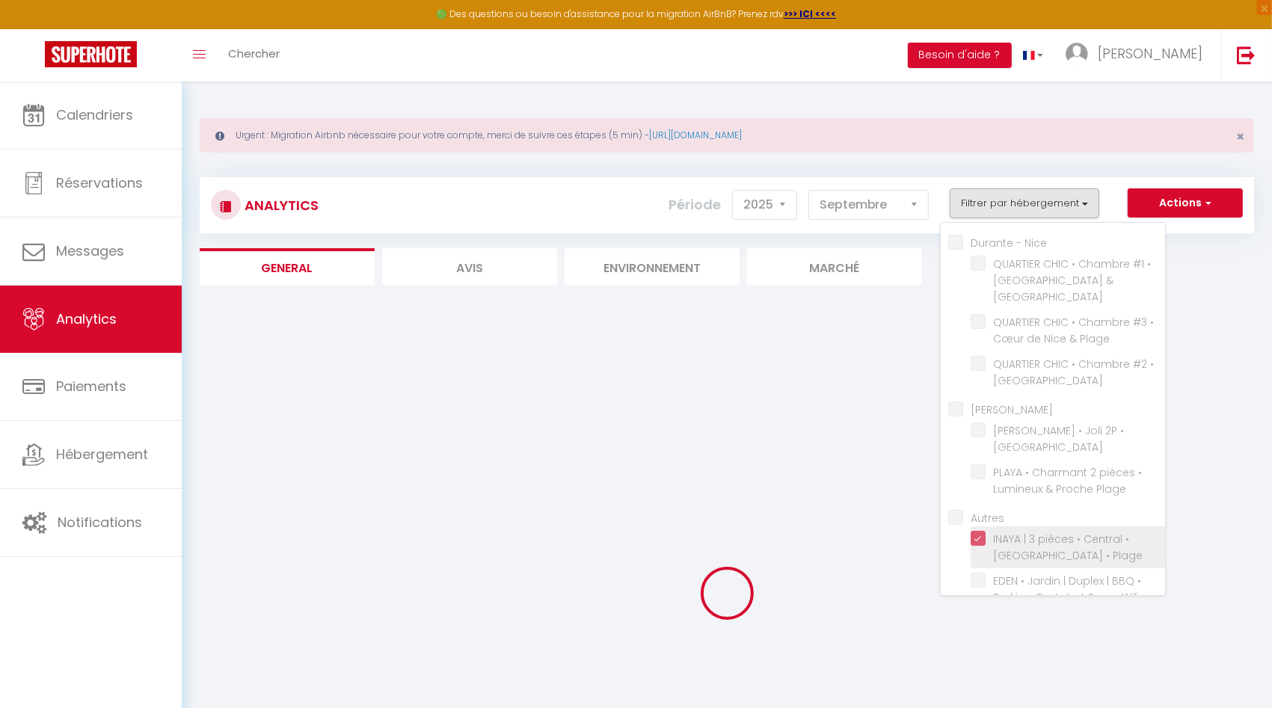
checkbox Monaco "false"
checkbox Plage "false"
checkbox Tram "false"
checkbox Ville "false"
checkbox Wifi "false"
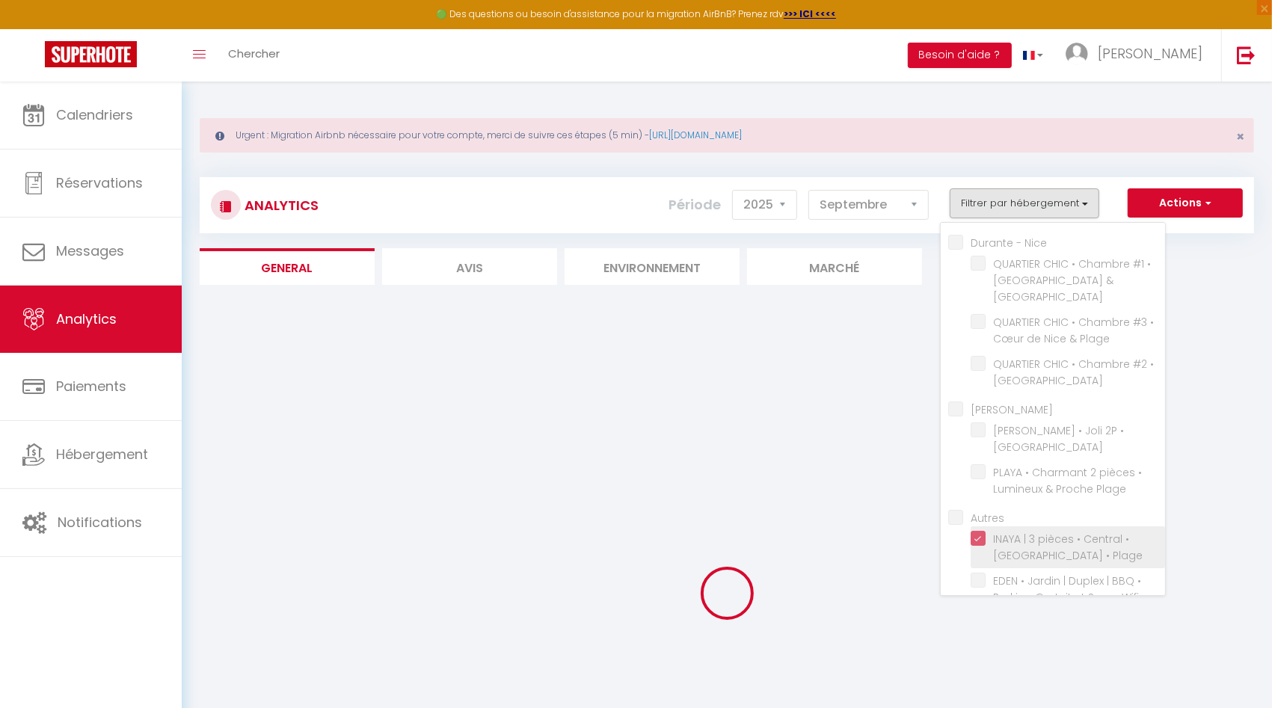
checkbox Wifi "false"
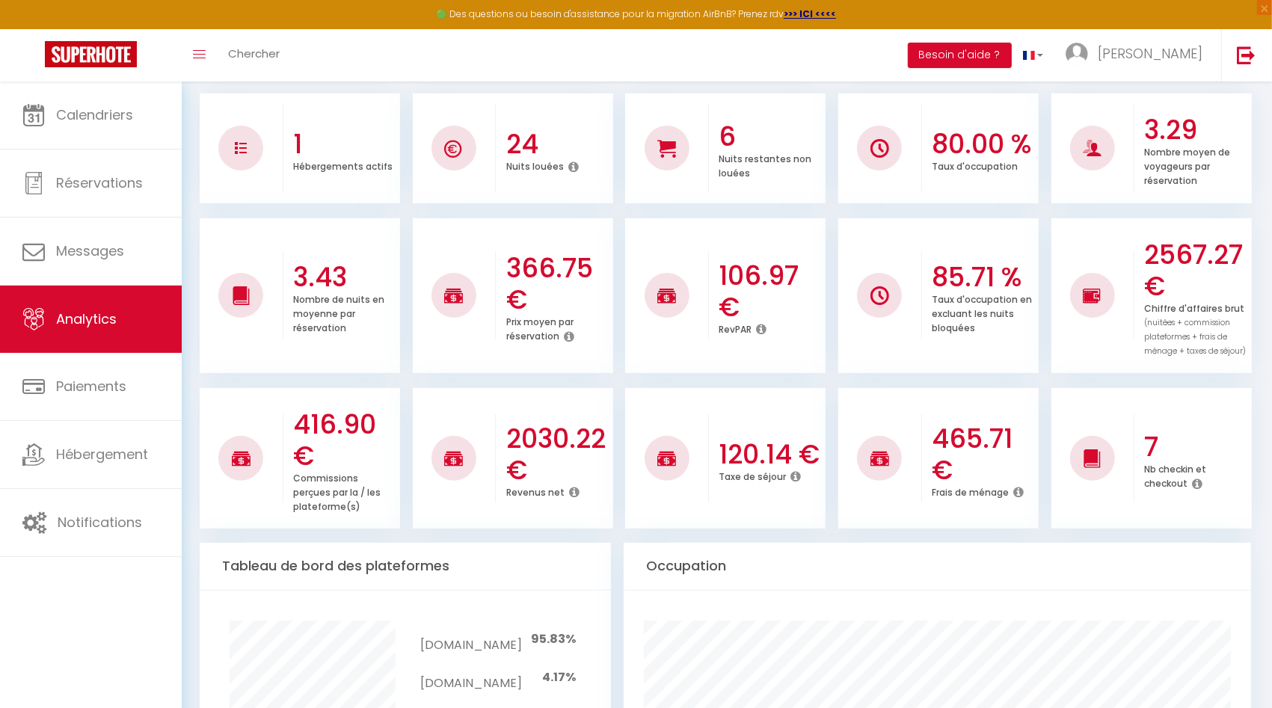
scroll to position [307, 0]
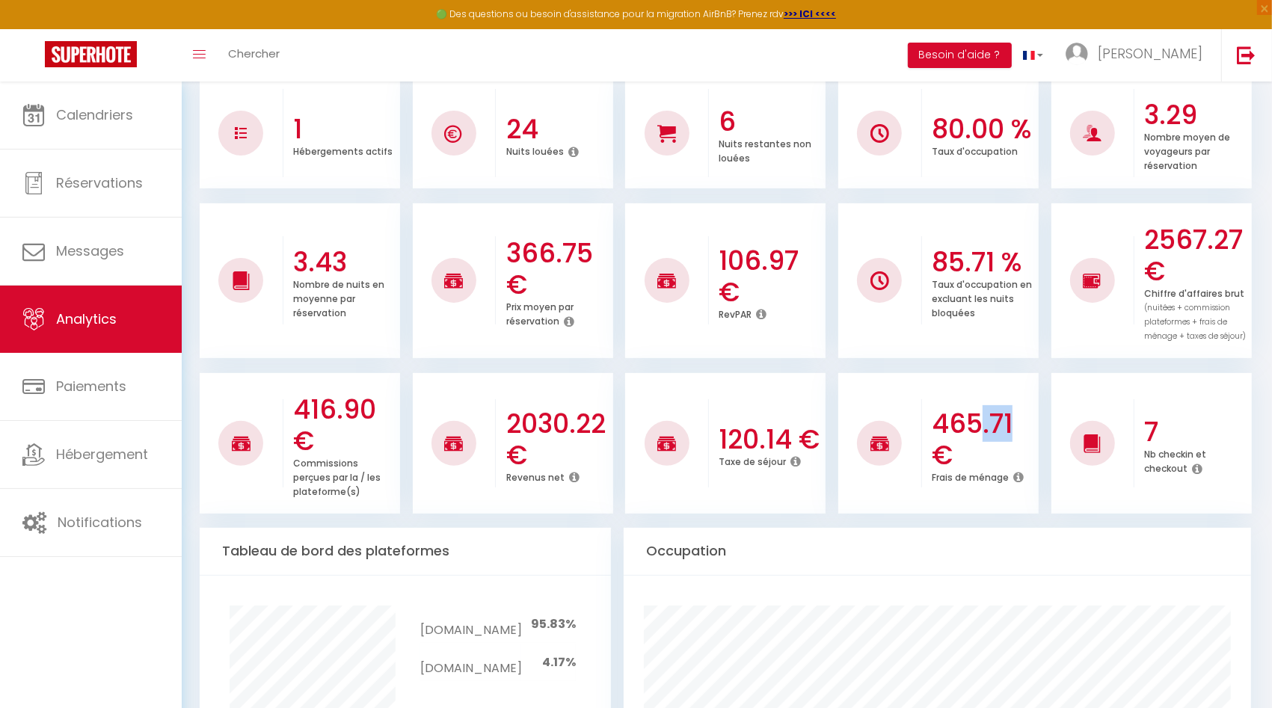
drag, startPoint x: 1013, startPoint y: 424, endPoint x: 983, endPoint y: 424, distance: 29.9
click at [983, 424] on h3 "465.71 €" at bounding box center [983, 439] width 103 height 63
drag, startPoint x: 606, startPoint y: 421, endPoint x: 508, endPoint y: 425, distance: 98.1
click at [508, 425] on h3 "2030.22 €" at bounding box center [557, 439] width 103 height 63
copy h3 "2030.22"
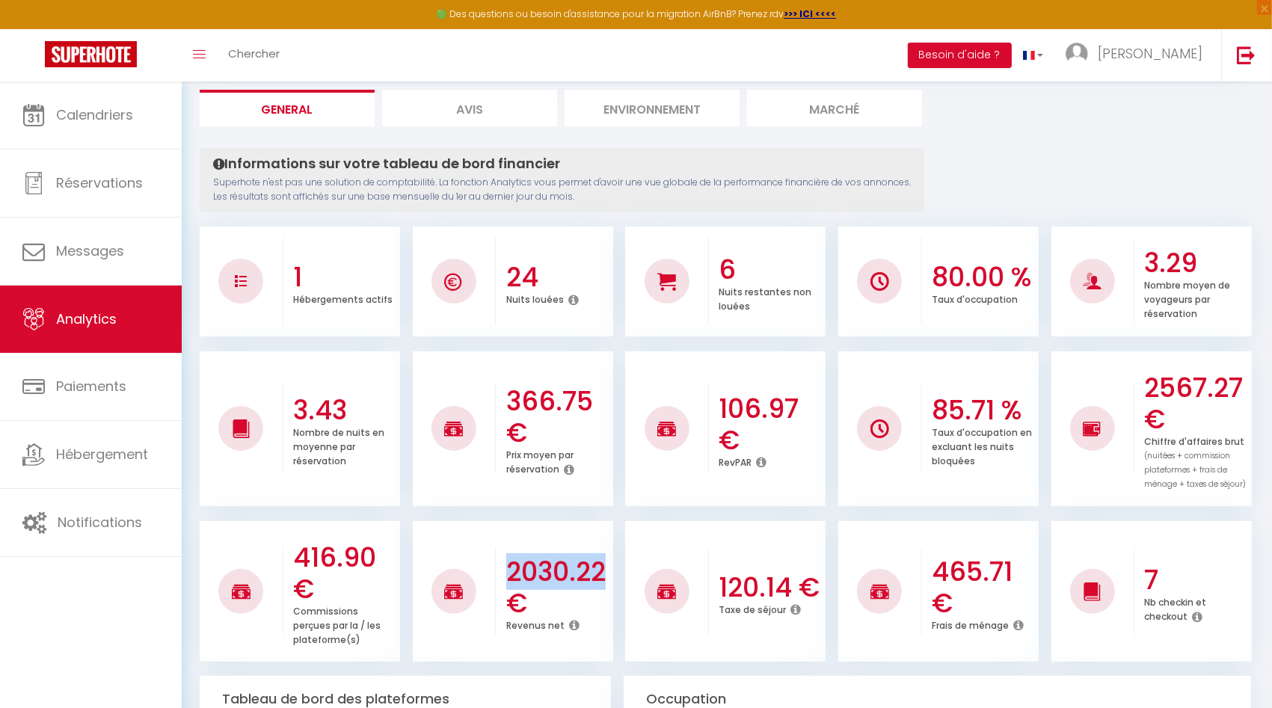
scroll to position [0, 0]
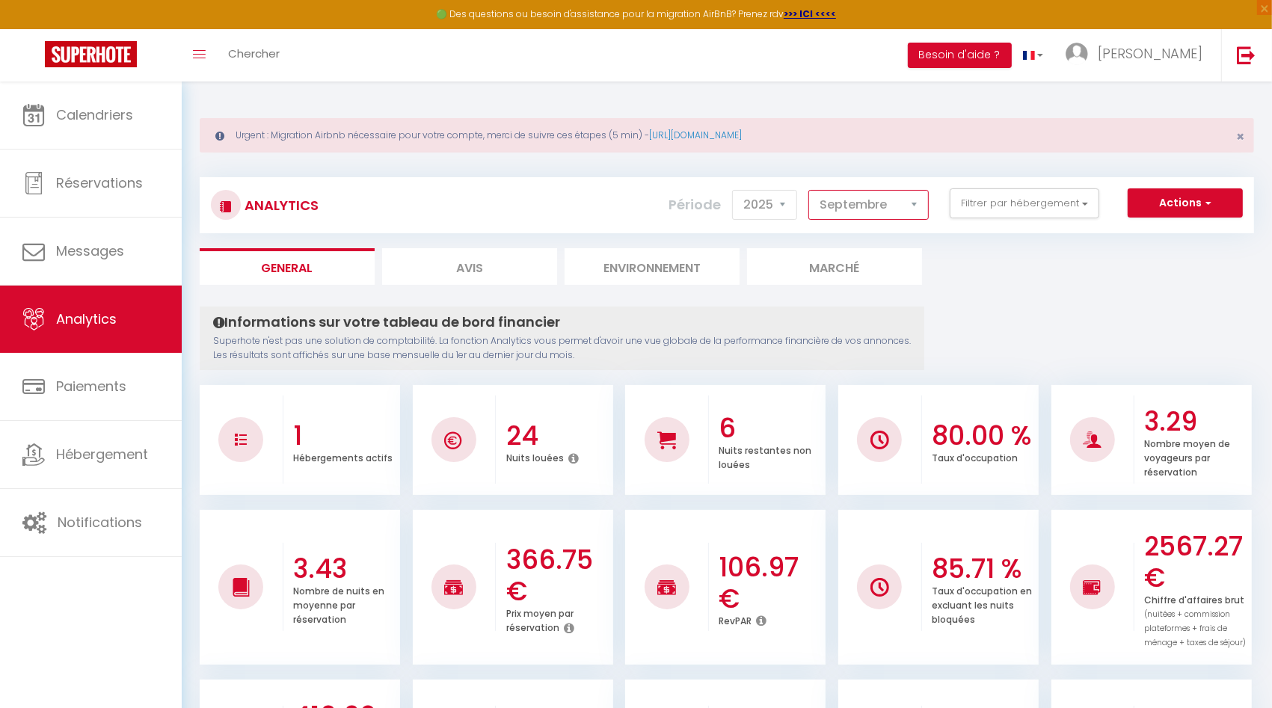
click at [871, 212] on select "[PERSON_NAME] Mars [PERSON_NAME] Juin Juillet Août Septembre Octobre Novembre D…" at bounding box center [869, 205] width 120 height 30
click at [812, 190] on select "[PERSON_NAME] Mars [PERSON_NAME] Juin Juillet Août Septembre Octobre Novembre D…" at bounding box center [869, 205] width 120 height 30
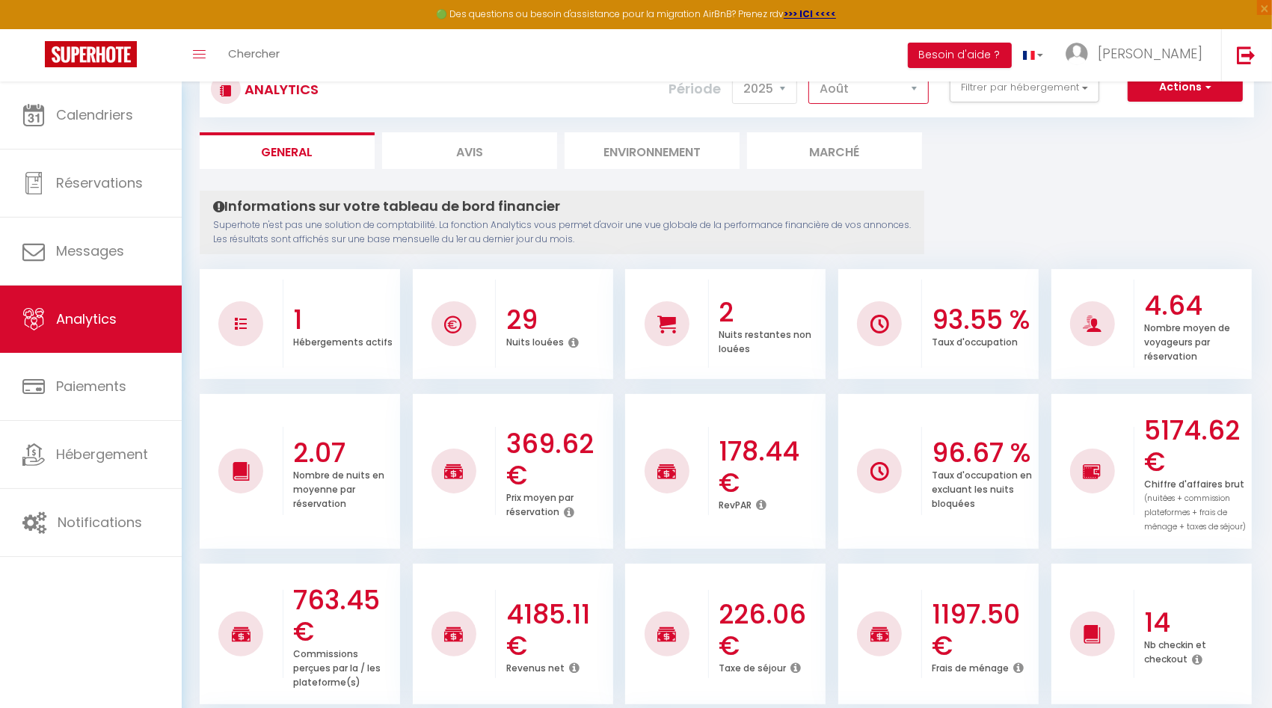
scroll to position [49, 0]
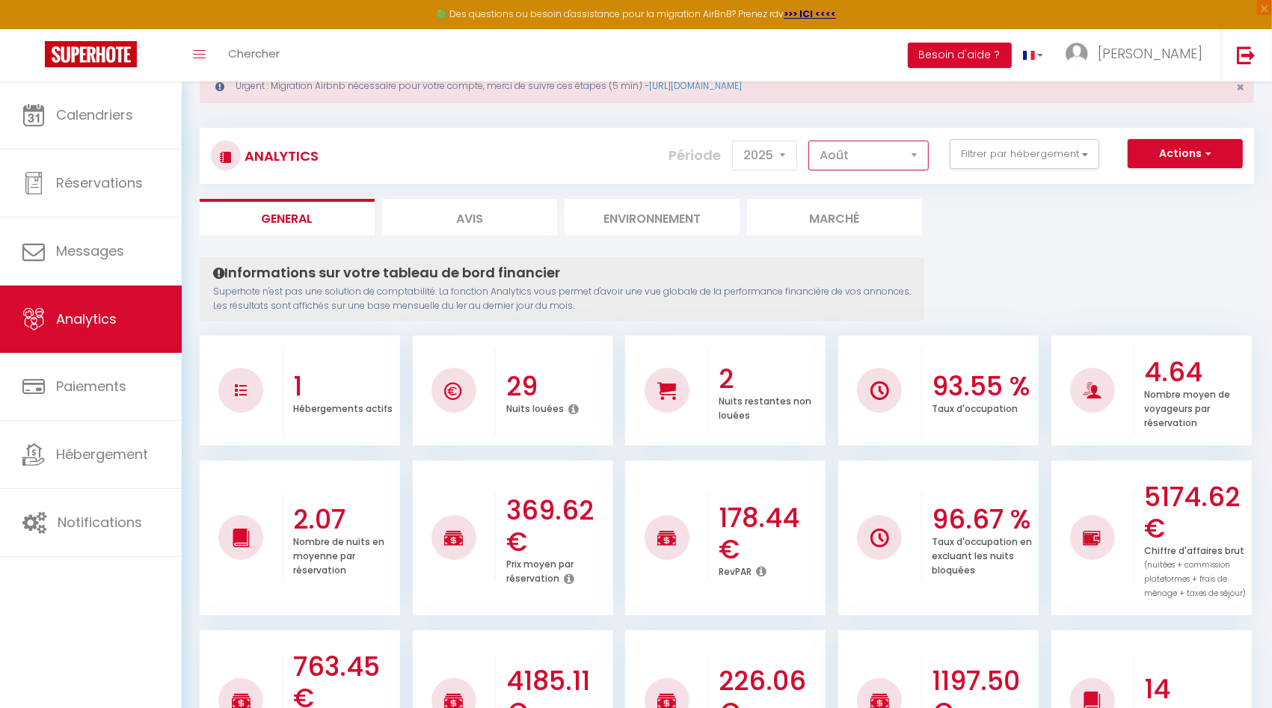
click at [885, 153] on select "[PERSON_NAME] Mars [PERSON_NAME] Juin Juillet Août Septembre Octobre Novembre D…" at bounding box center [869, 156] width 120 height 30
click at [887, 153] on select "[PERSON_NAME] Mars [PERSON_NAME] Juin Juillet Août Septembre Octobre Novembre D…" at bounding box center [869, 156] width 120 height 30
select select "9"
click at [812, 141] on select "[PERSON_NAME] Mars [PERSON_NAME] Juin Juillet Août Septembre Octobre Novembre D…" at bounding box center [869, 156] width 120 height 30
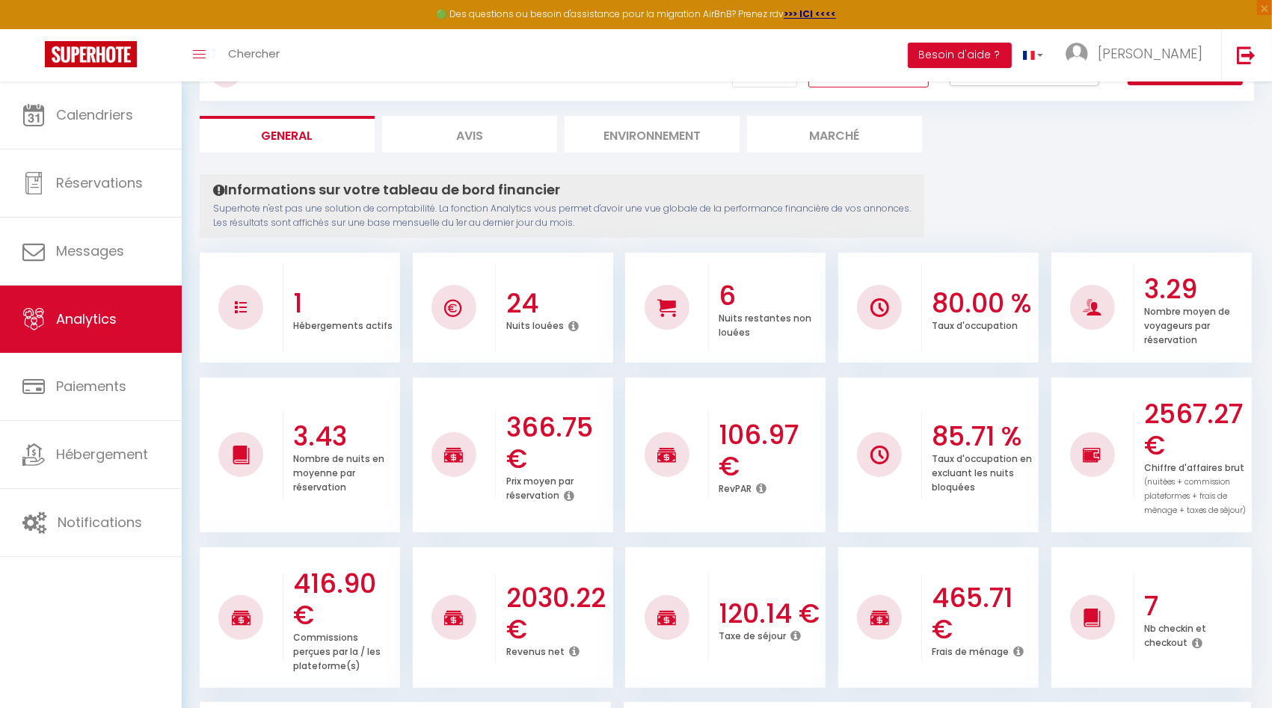
scroll to position [222, 0]
